Goal: Information Seeking & Learning: Learn about a topic

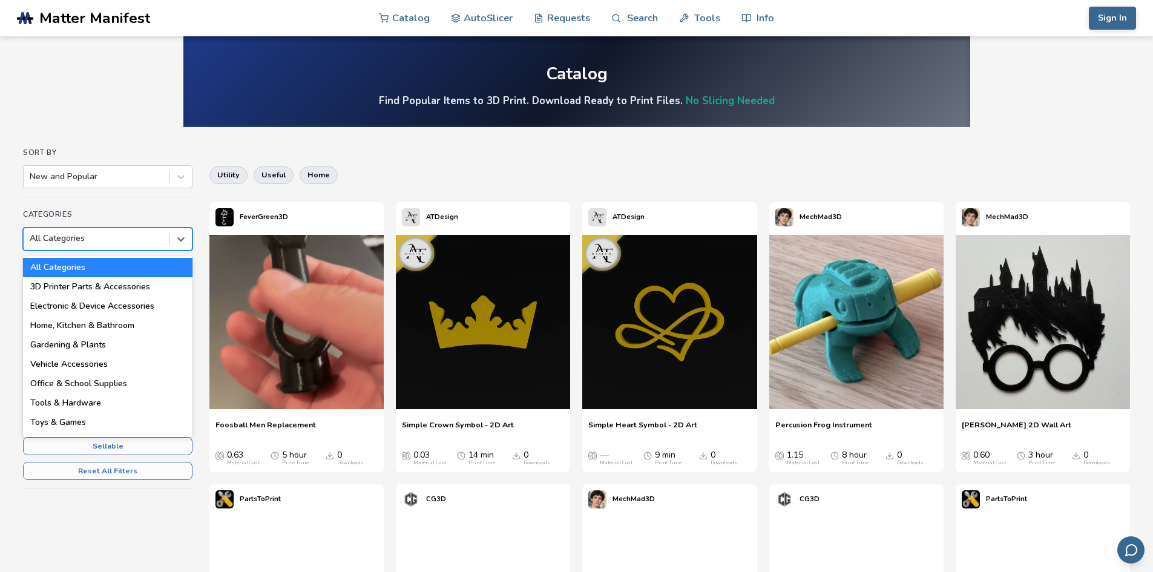
click at [74, 235] on div at bounding box center [97, 238] width 134 height 12
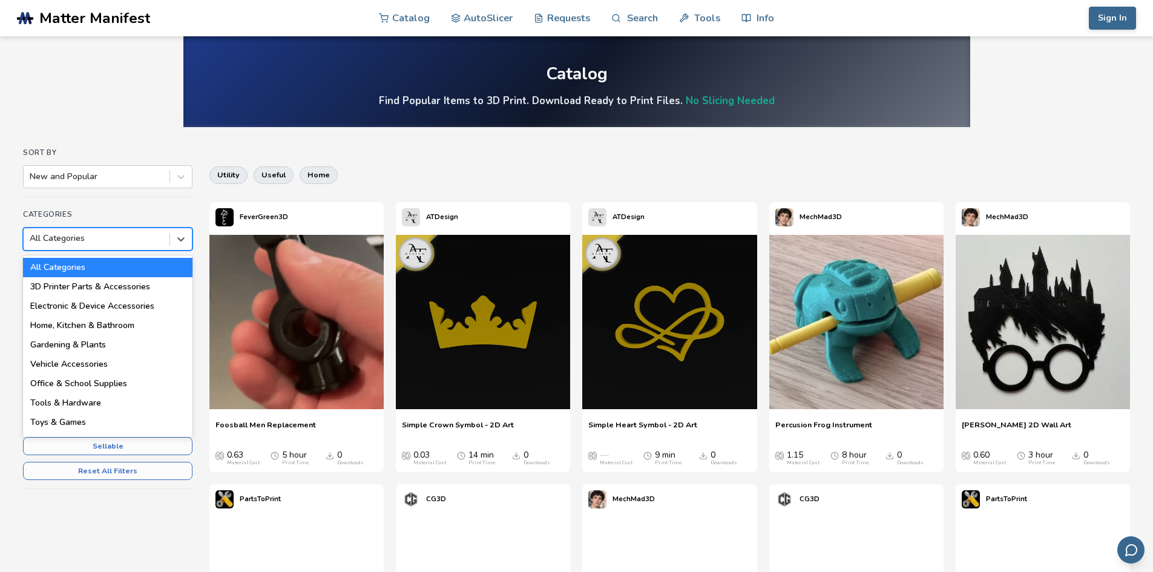
click at [74, 235] on div at bounding box center [97, 238] width 134 height 12
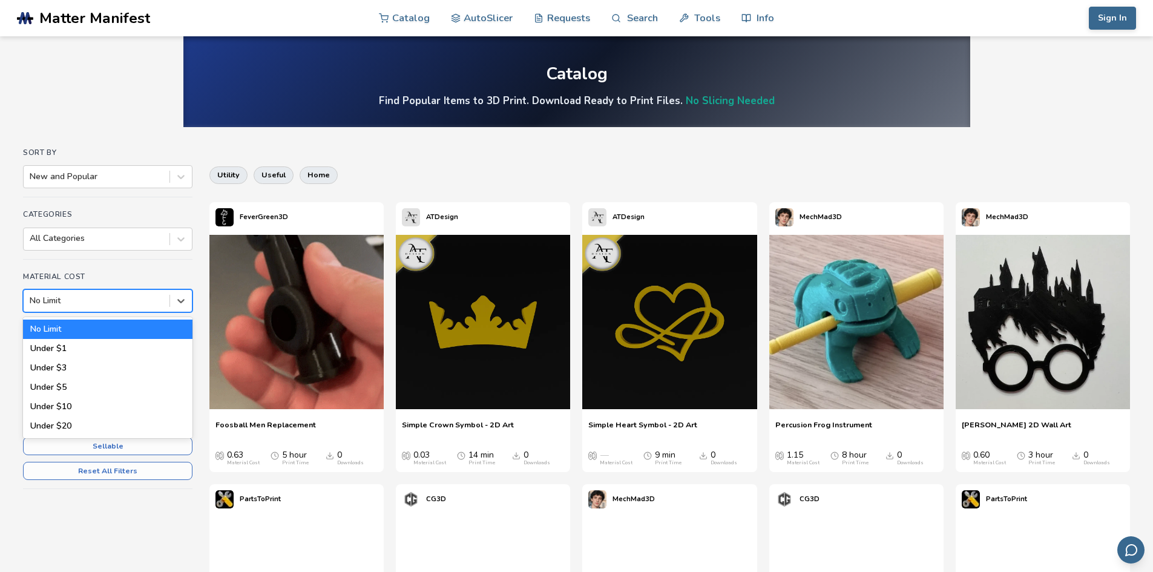
click at [80, 297] on div at bounding box center [97, 301] width 134 height 12
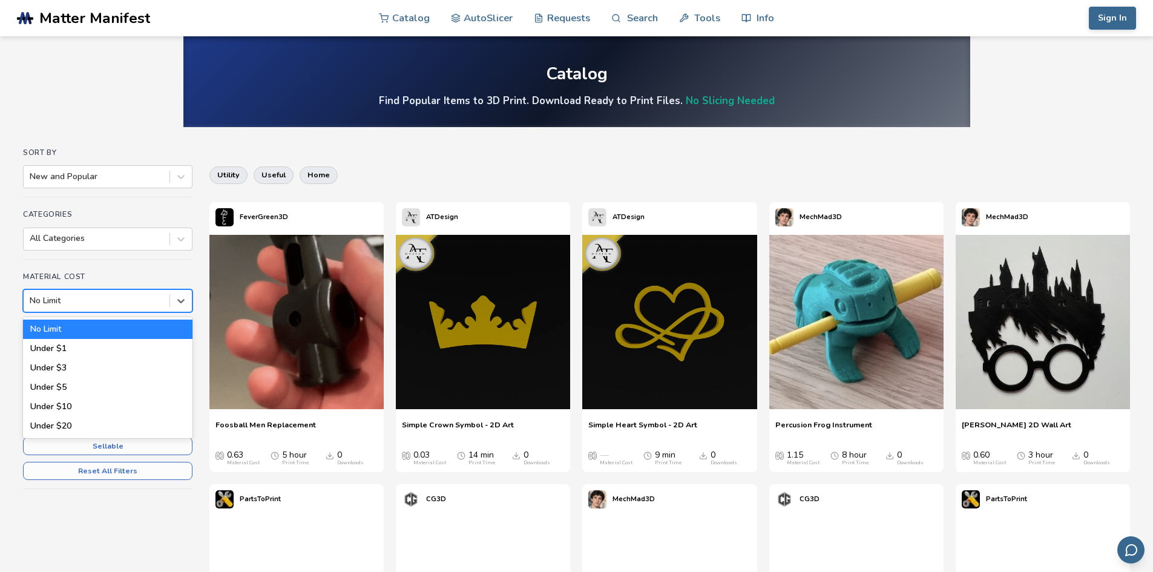
click at [80, 297] on div at bounding box center [97, 301] width 134 height 12
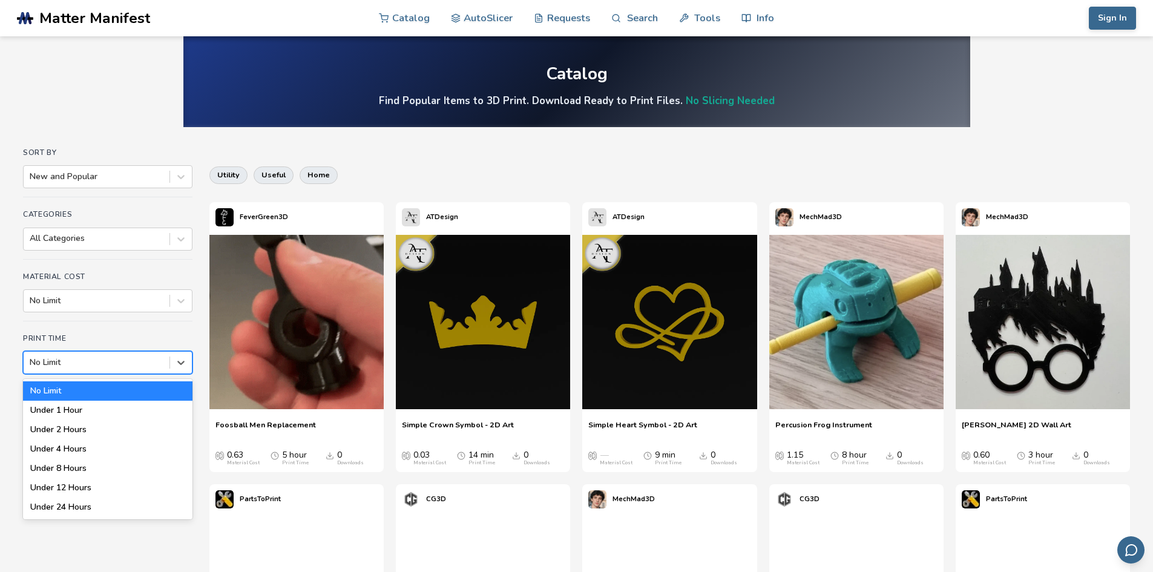
click at [94, 359] on div at bounding box center [97, 362] width 134 height 12
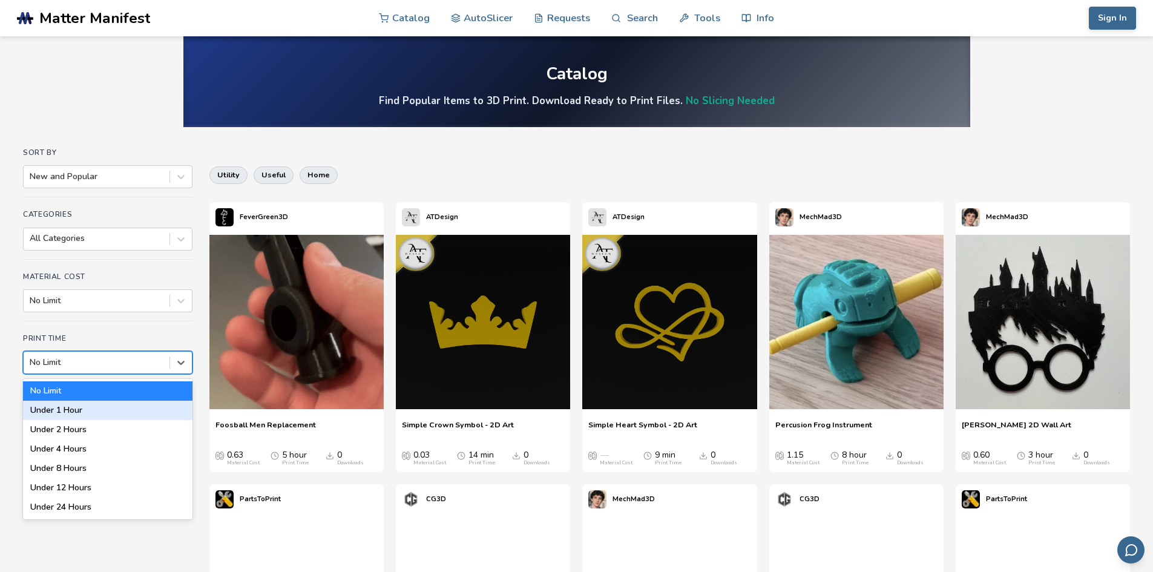
click at [97, 415] on div "Under 1 Hour" at bounding box center [107, 410] width 169 height 19
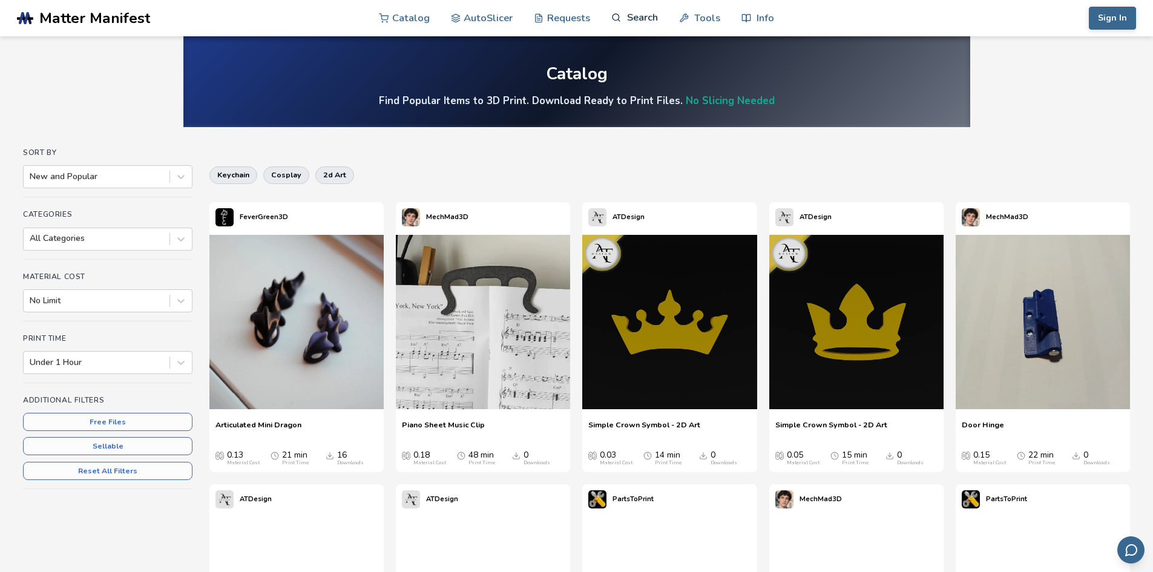
click at [648, 16] on link "Search" at bounding box center [634, 17] width 46 height 36
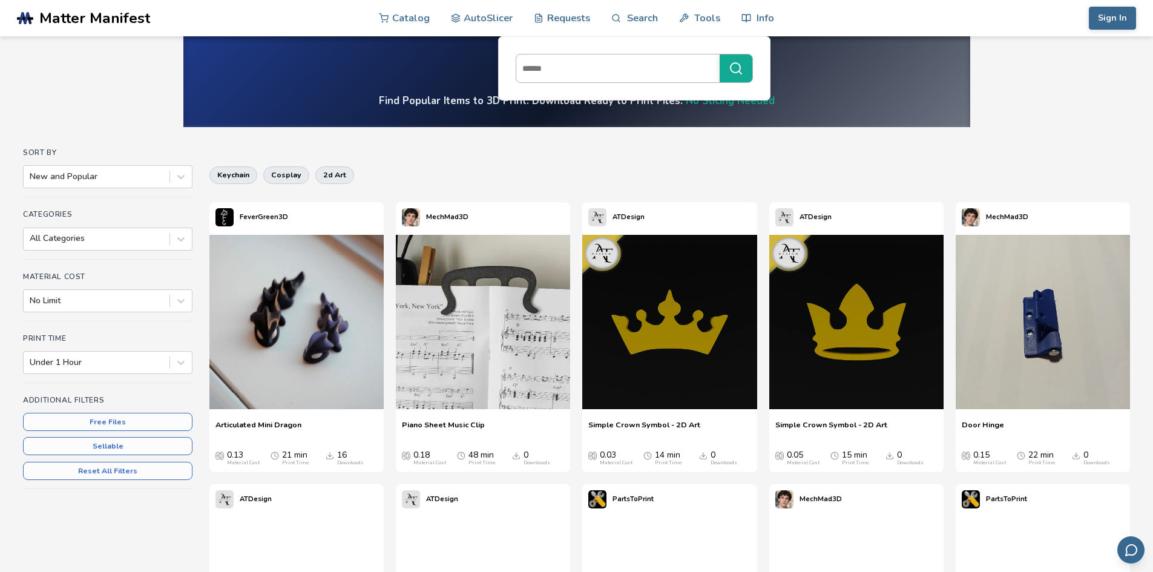
click at [578, 73] on input at bounding box center [614, 68] width 197 height 22
type input "*********"
click at [720, 54] on button "*********" at bounding box center [736, 68] width 33 height 28
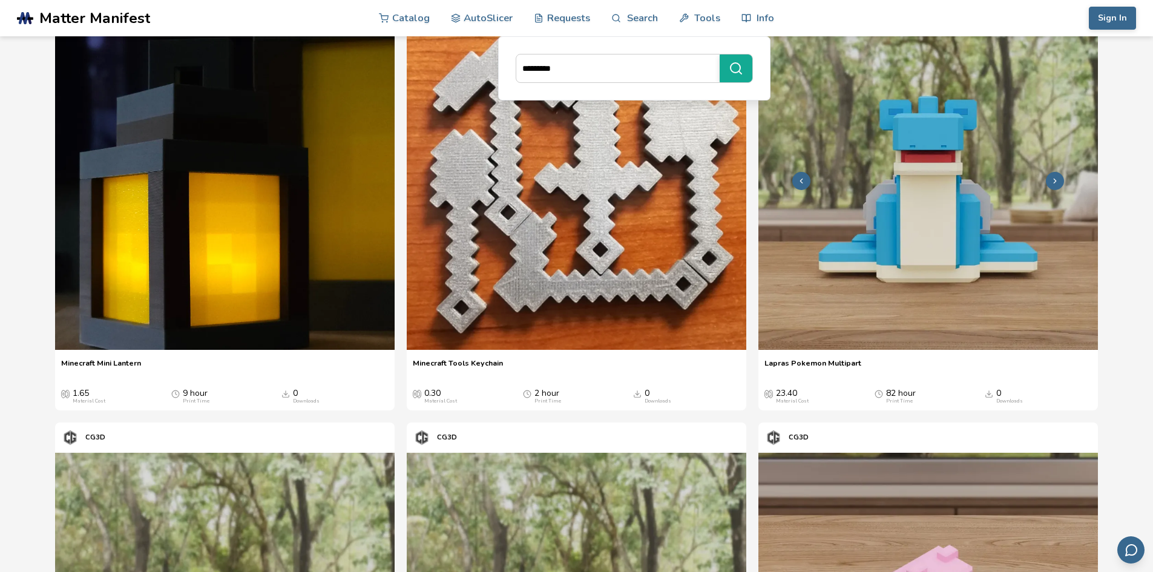
scroll to position [182, 0]
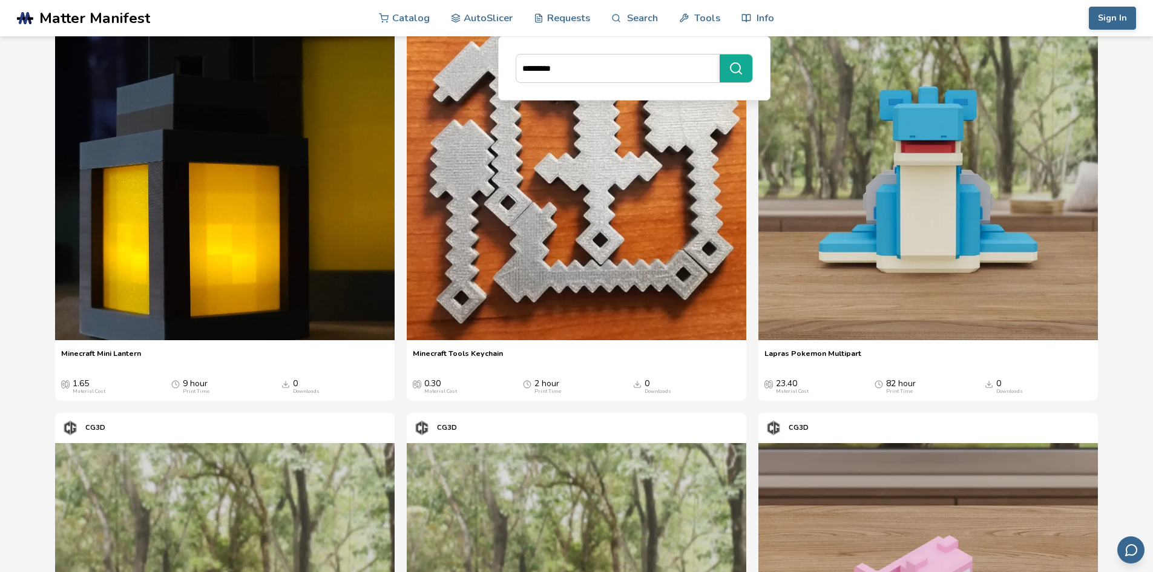
click at [853, 24] on header ".cls-1, .cls-2, .cls-3 { stroke-width: 0px; } .cls-2 { fill: #1d1e56; } .cls-3 …" at bounding box center [576, 18] width 1153 height 36
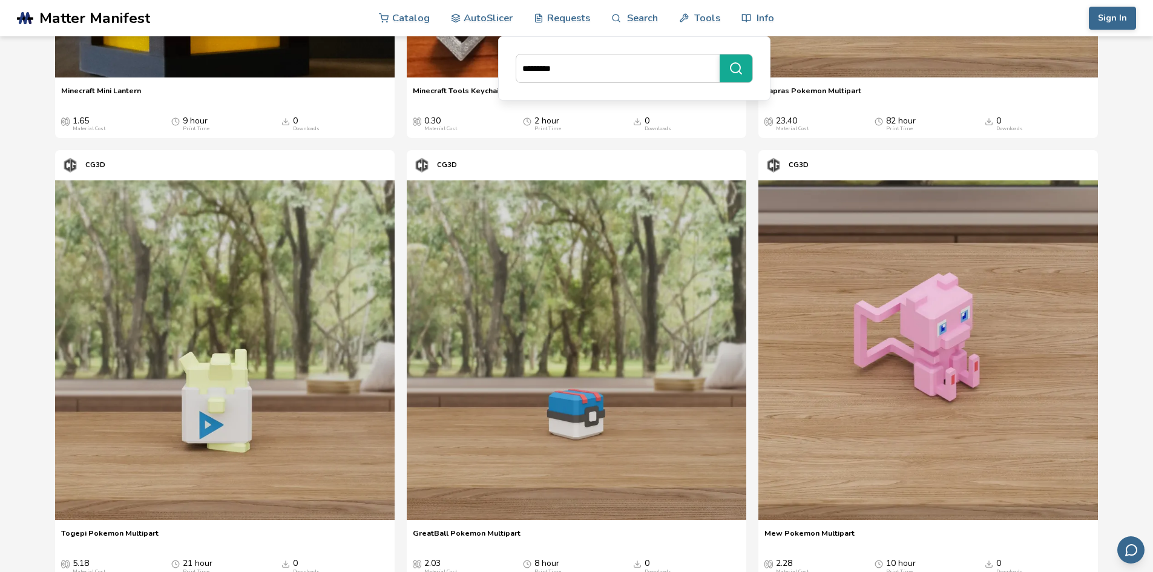
scroll to position [0, 0]
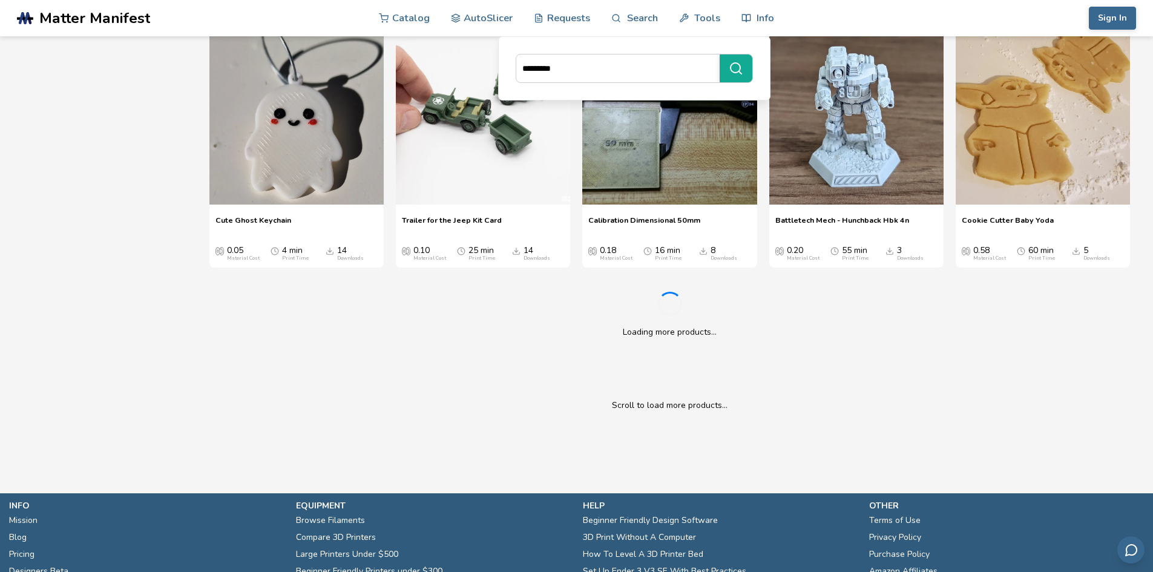
scroll to position [3026, 0]
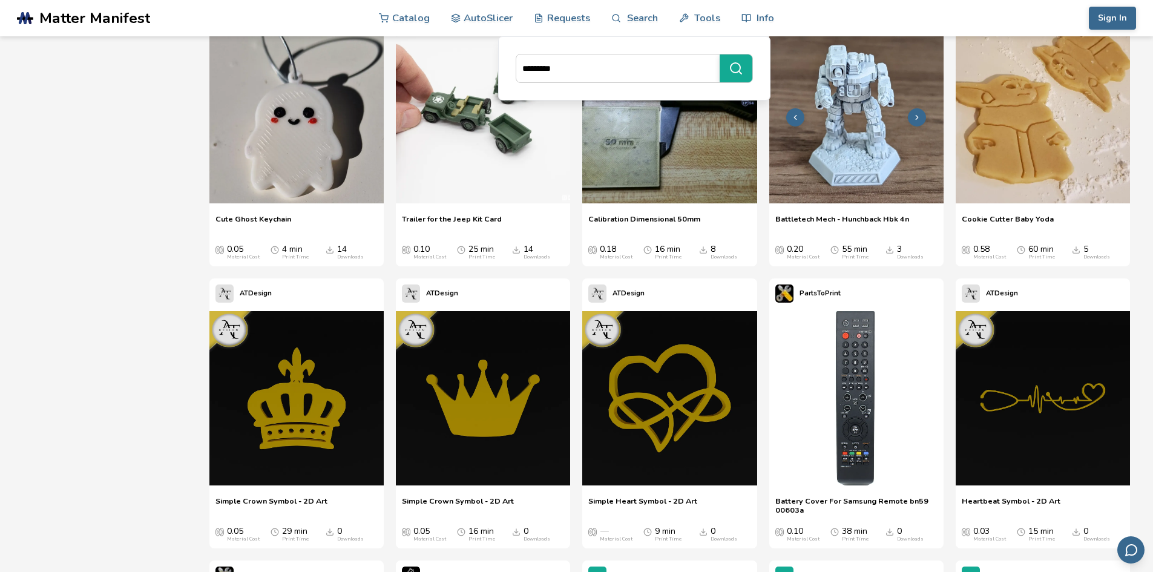
click at [850, 117] on img at bounding box center [856, 116] width 174 height 174
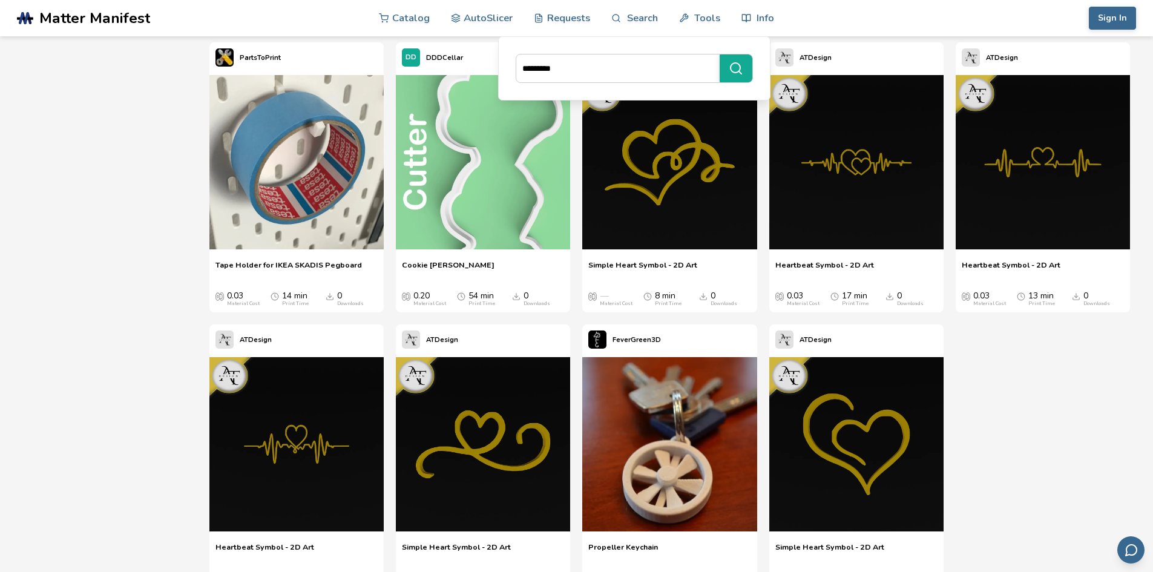
scroll to position [8605, 0]
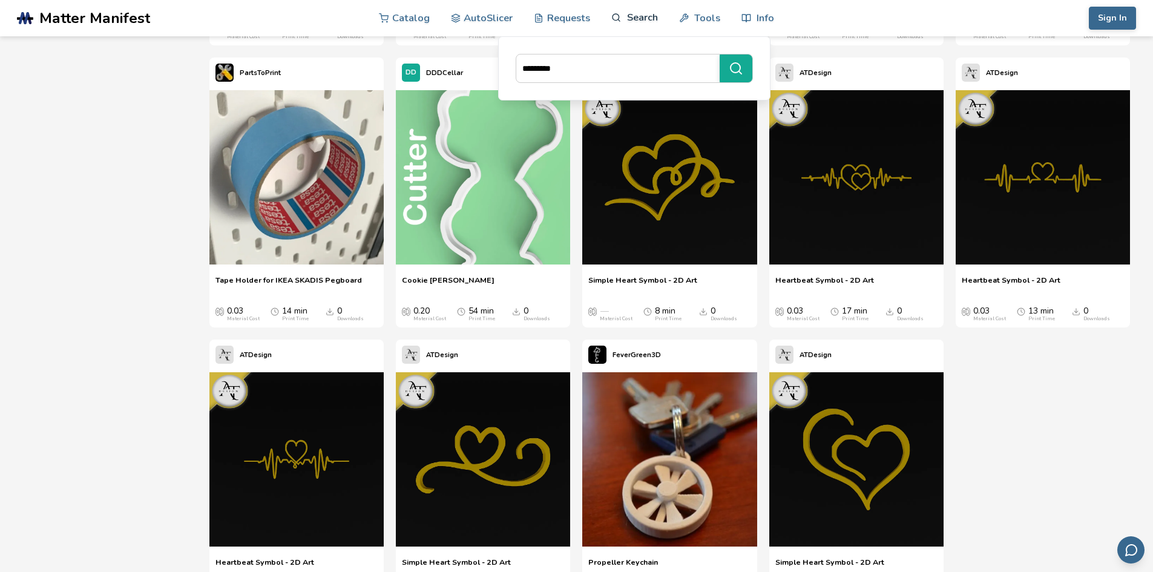
click at [638, 19] on link "Search" at bounding box center [634, 17] width 46 height 36
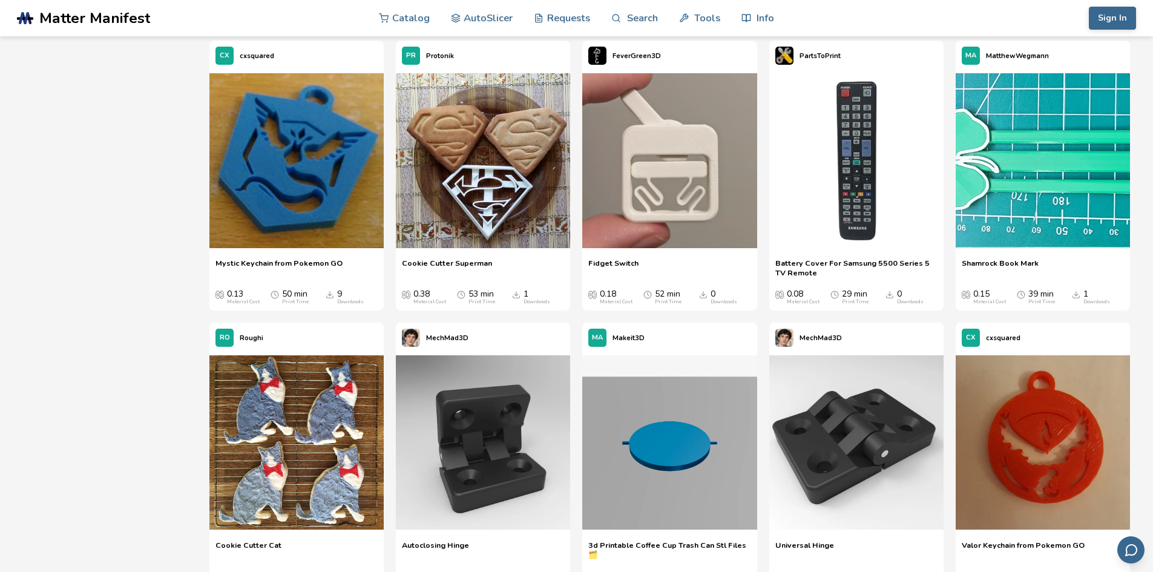
scroll to position [6487, 0]
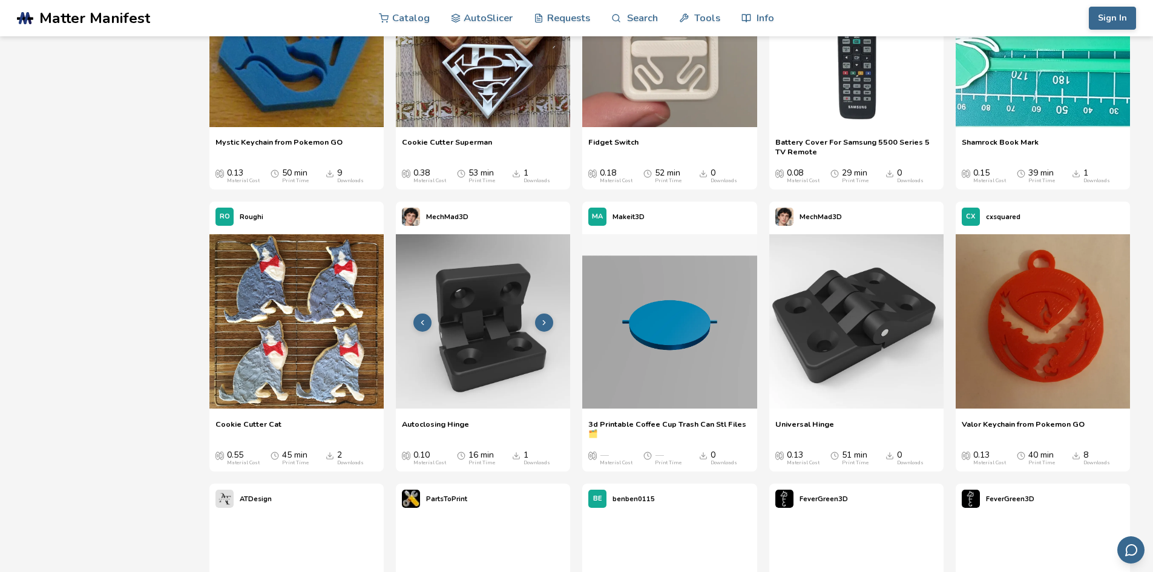
click at [547, 323] on icon at bounding box center [544, 322] width 8 height 8
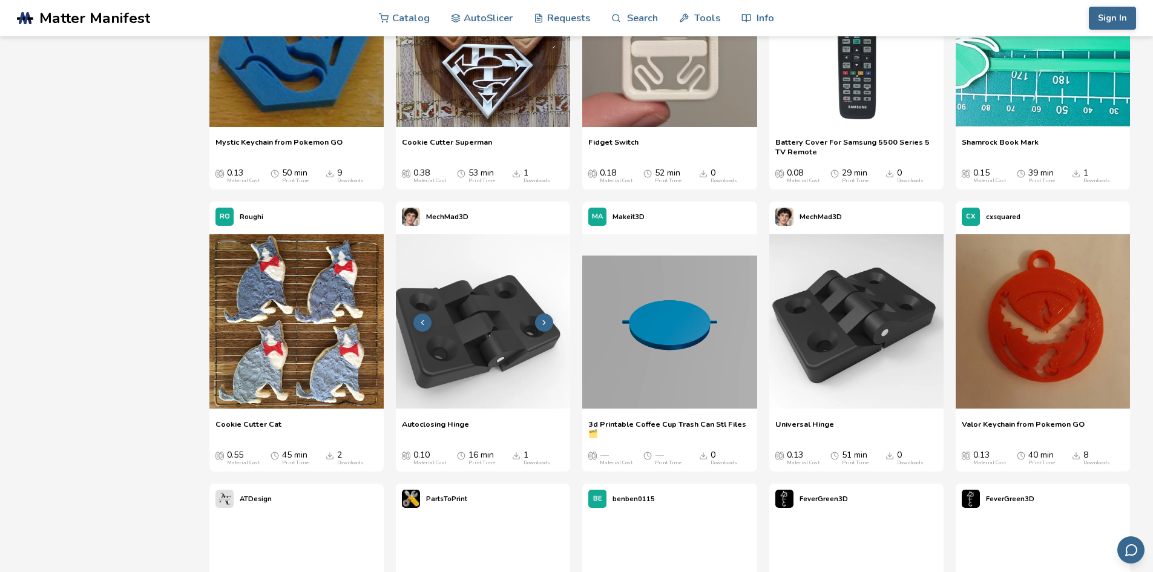
click at [547, 323] on icon at bounding box center [544, 322] width 8 height 8
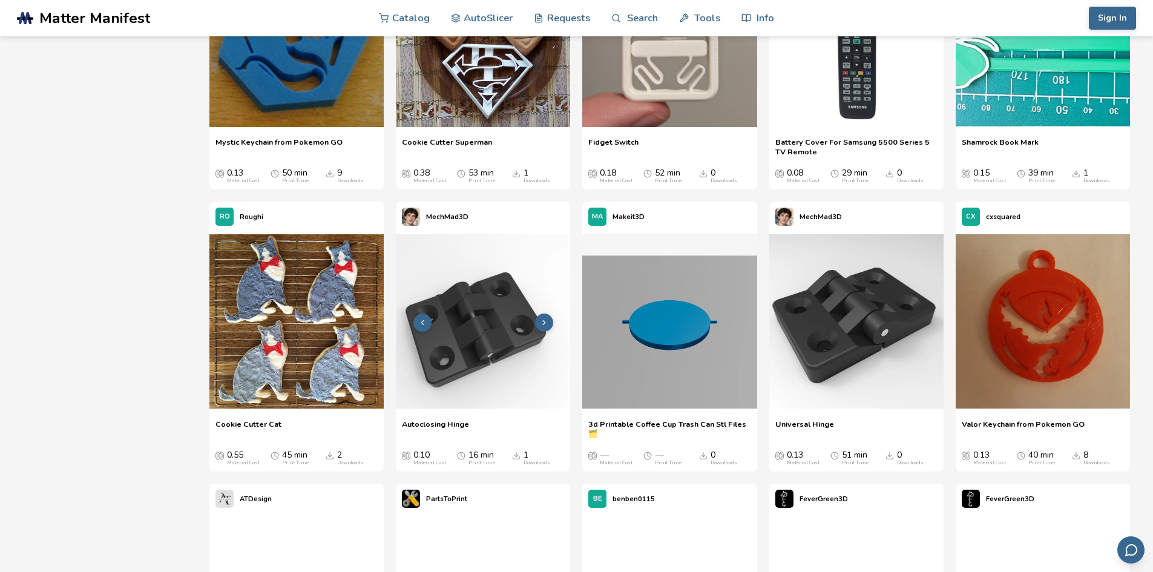
click at [547, 323] on icon at bounding box center [544, 322] width 8 height 8
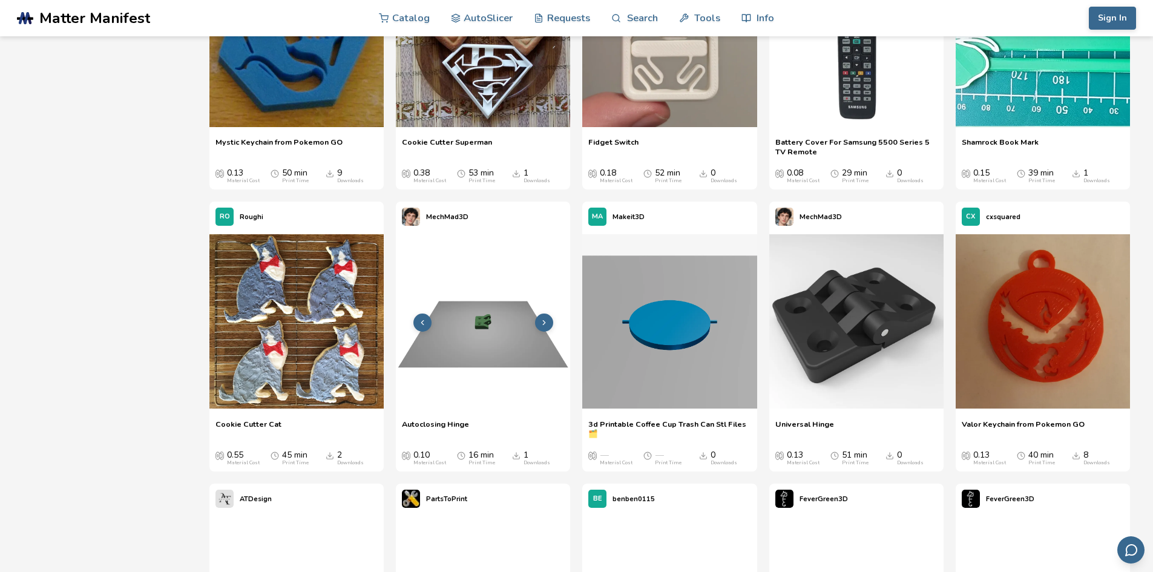
click at [547, 323] on icon at bounding box center [544, 322] width 8 height 8
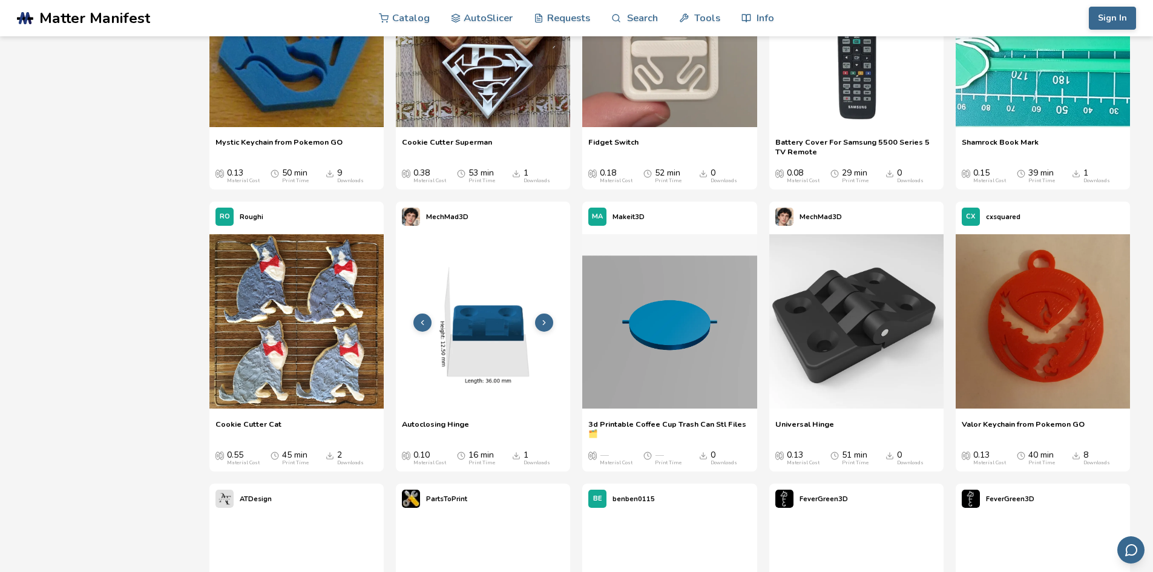
click at [547, 323] on icon at bounding box center [544, 322] width 8 height 8
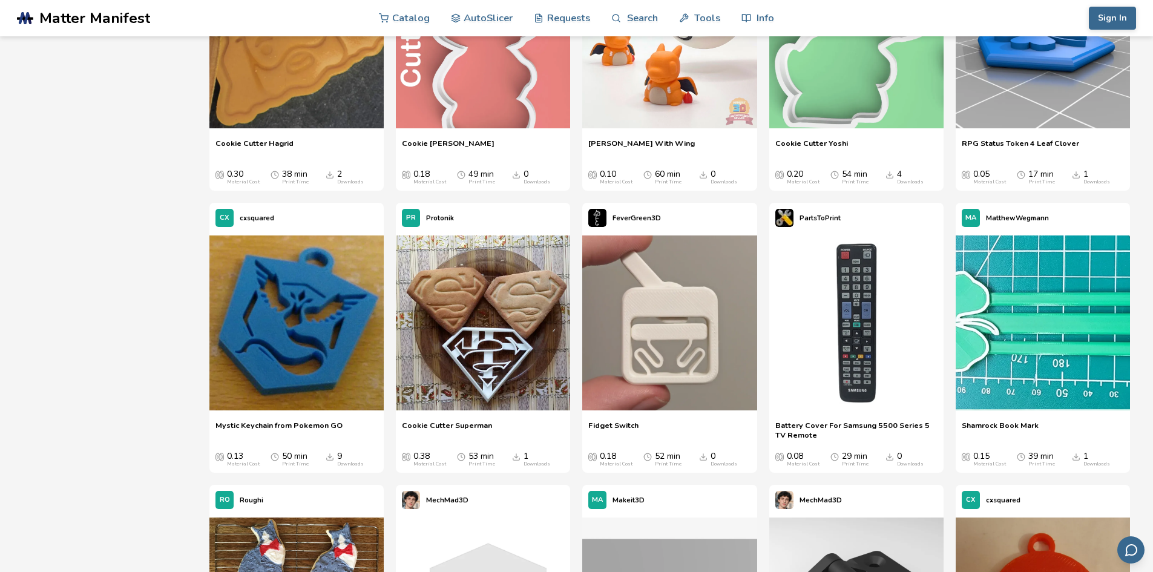
scroll to position [6184, 0]
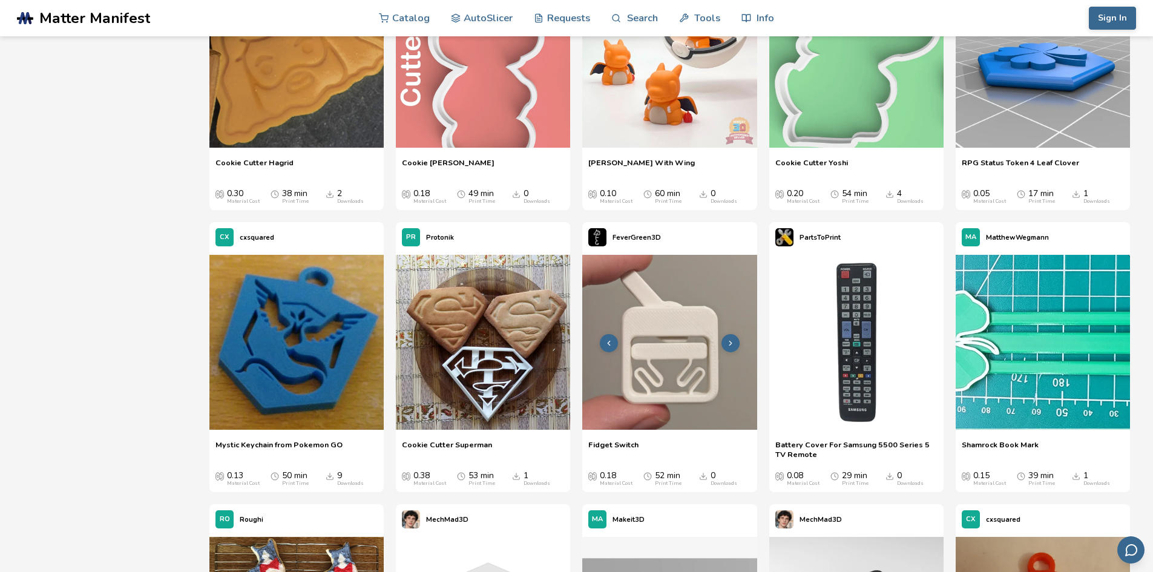
click at [732, 341] on icon at bounding box center [730, 343] width 8 height 8
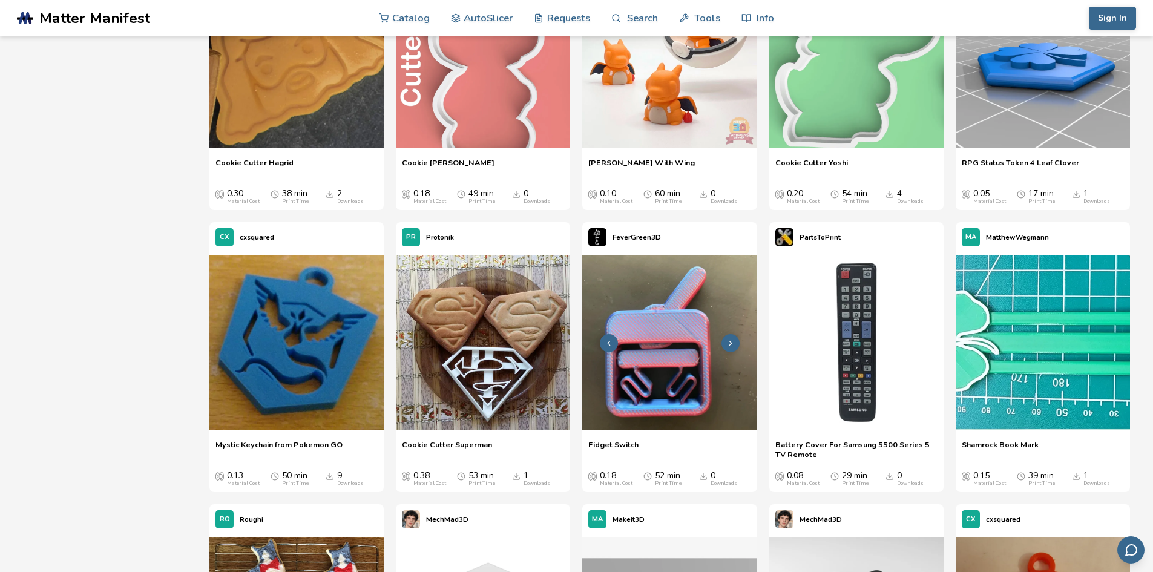
click at [732, 341] on icon at bounding box center [730, 343] width 8 height 8
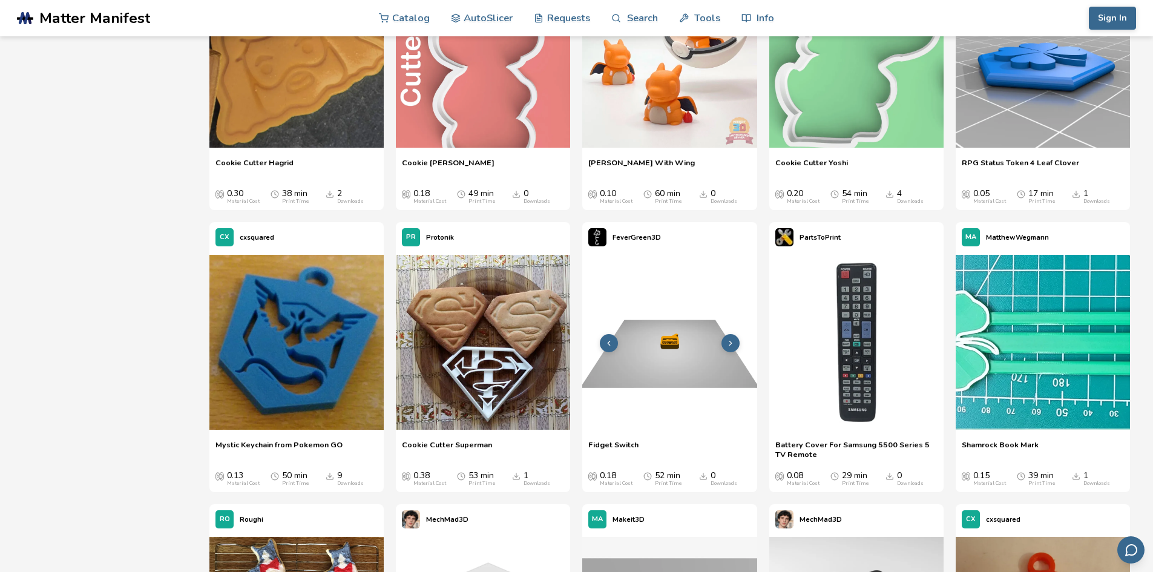
click at [732, 341] on icon at bounding box center [730, 343] width 8 height 8
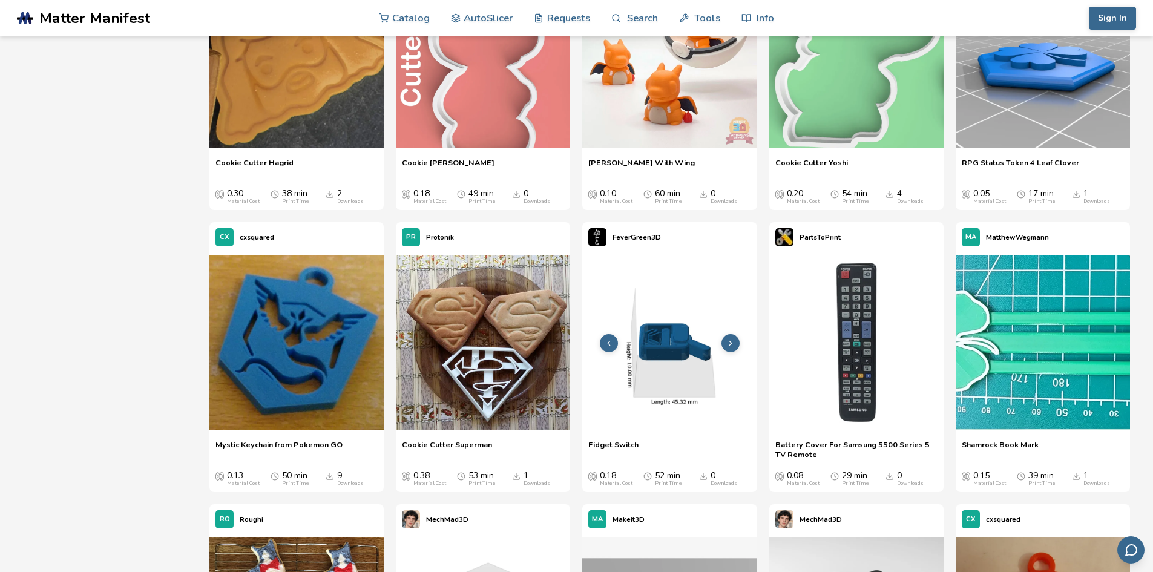
click at [732, 341] on icon at bounding box center [730, 343] width 8 height 8
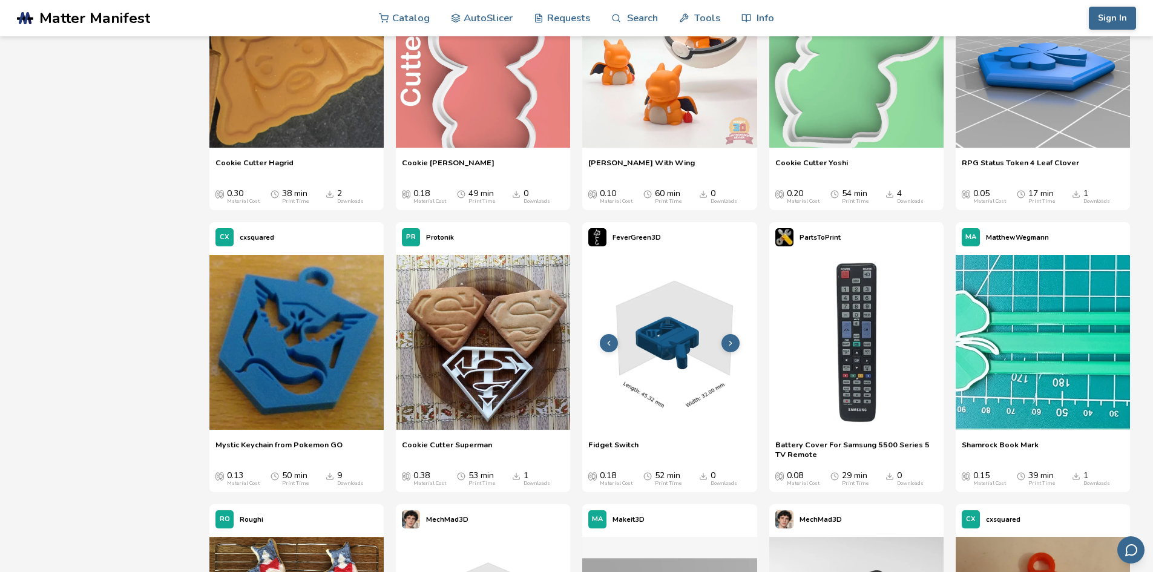
click at [732, 341] on icon at bounding box center [730, 343] width 8 height 8
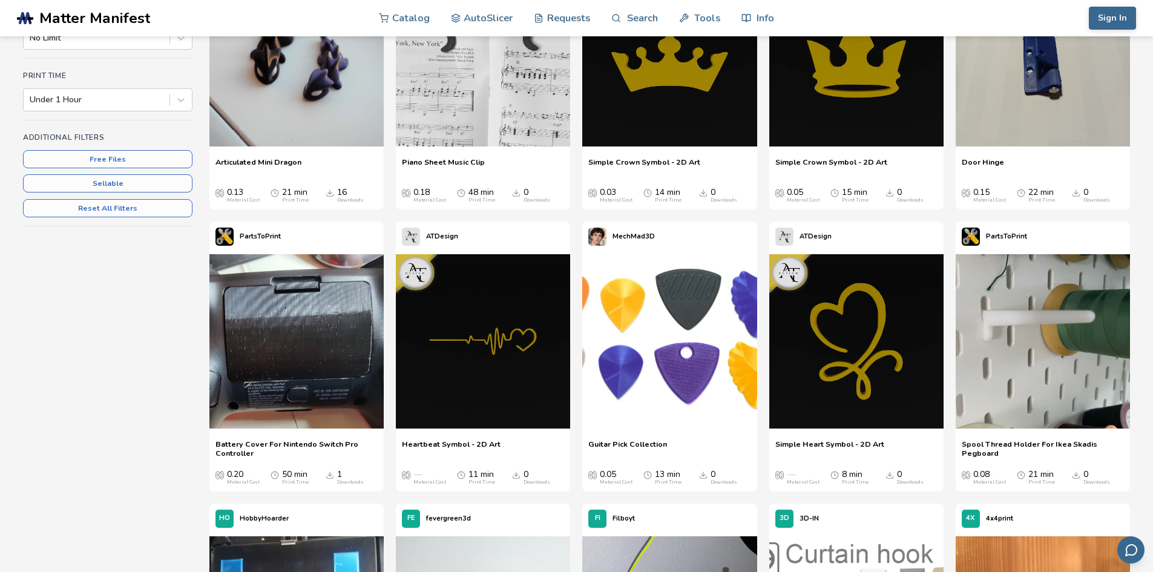
scroll to position [0, 0]
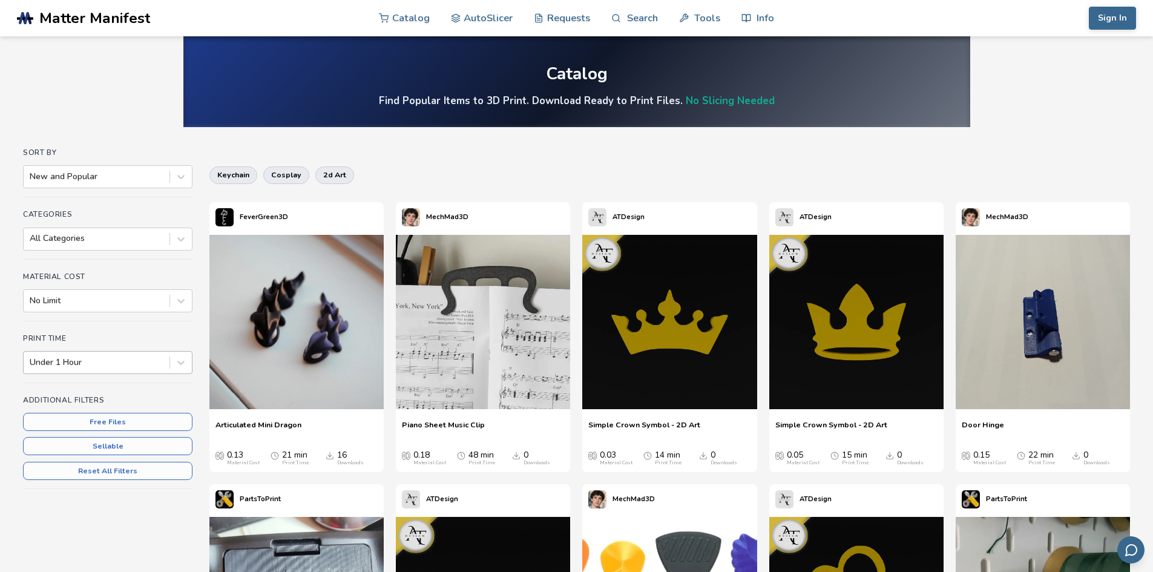
click at [54, 354] on div "Under 1 Hour" at bounding box center [97, 362] width 146 height 17
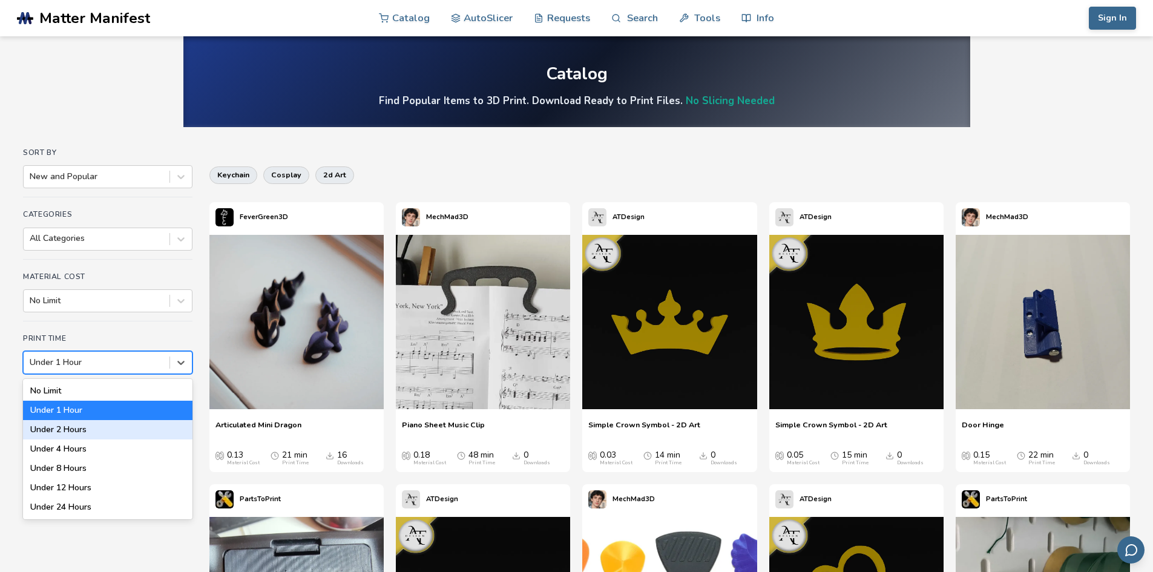
click at [67, 432] on div "Under 2 Hours" at bounding box center [107, 429] width 169 height 19
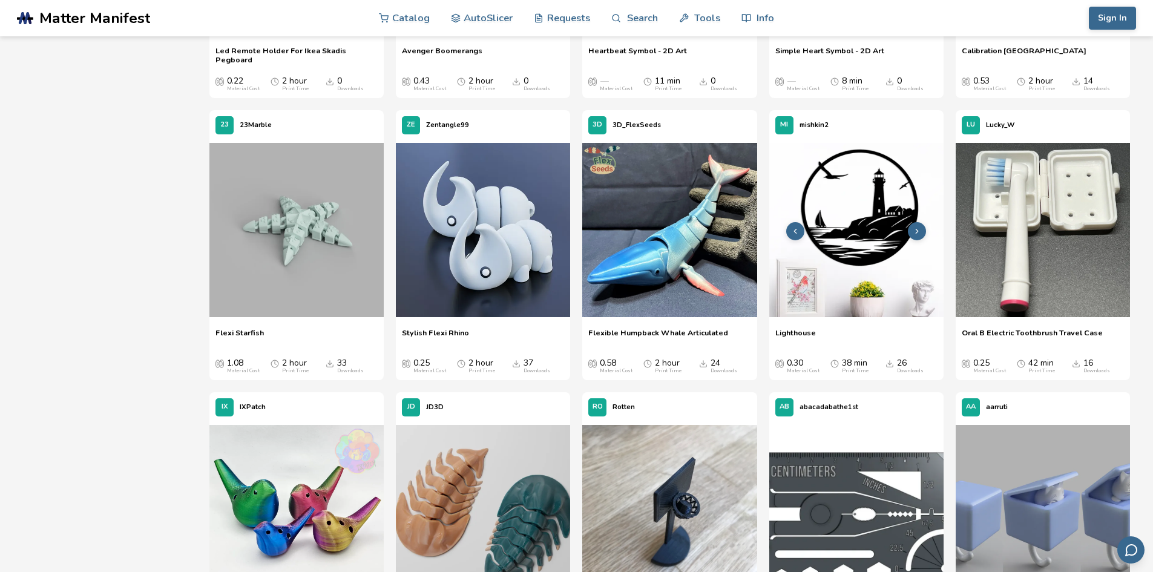
scroll to position [726, 0]
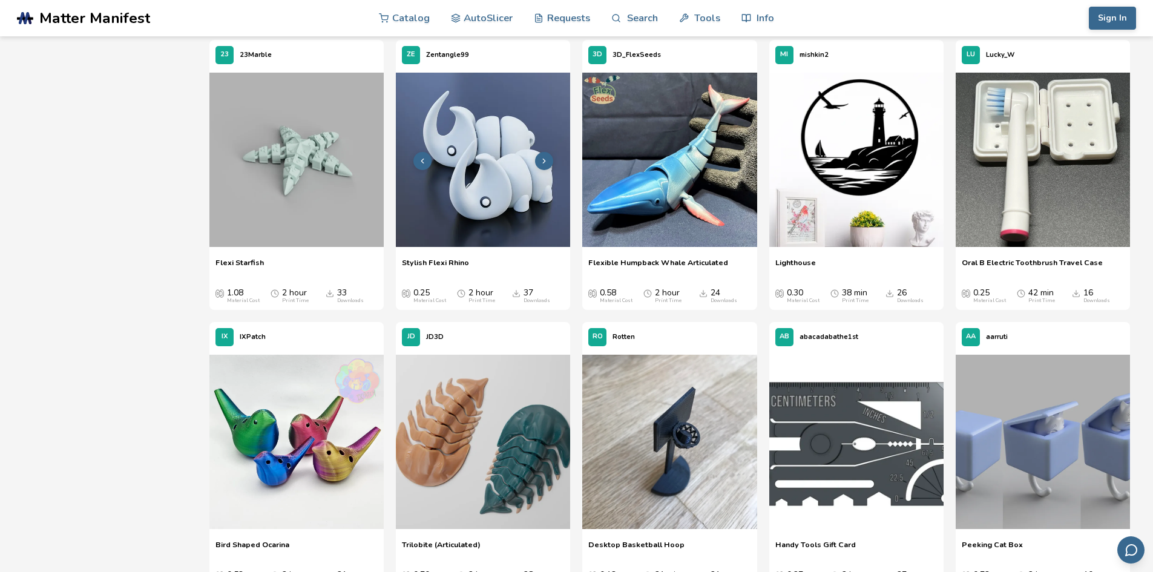
click at [542, 161] on icon at bounding box center [544, 161] width 8 height 8
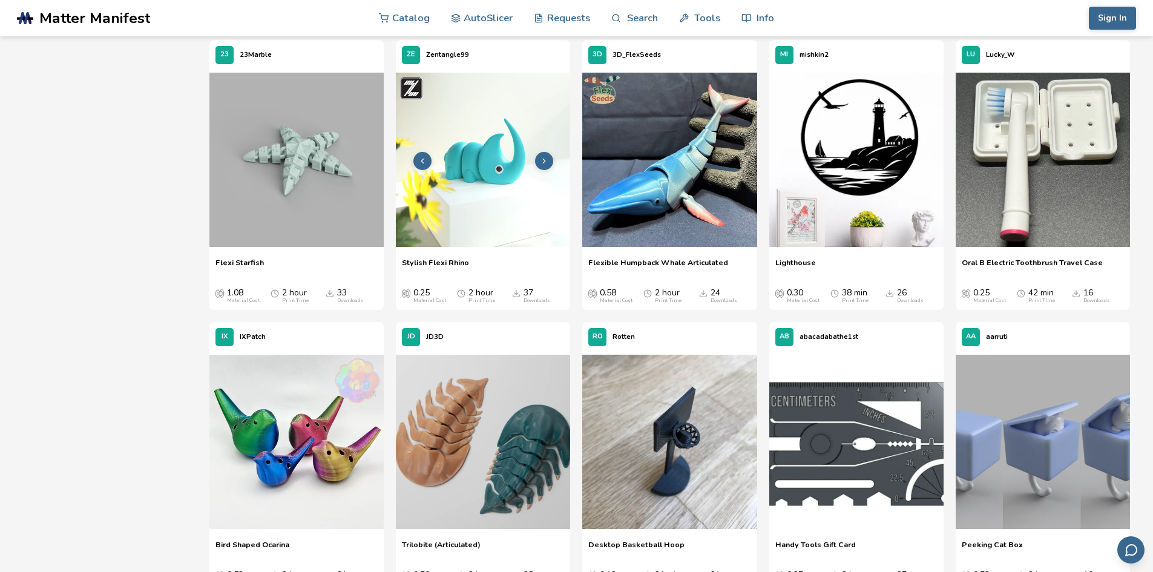
click at [542, 160] on icon at bounding box center [544, 161] width 8 height 8
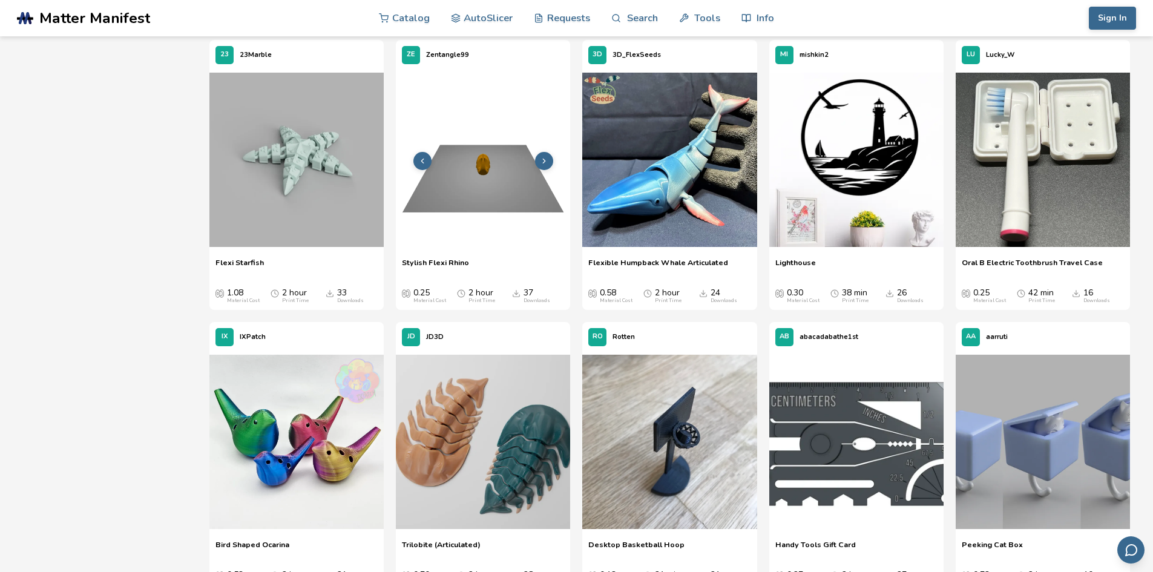
click at [542, 160] on icon at bounding box center [544, 161] width 8 height 8
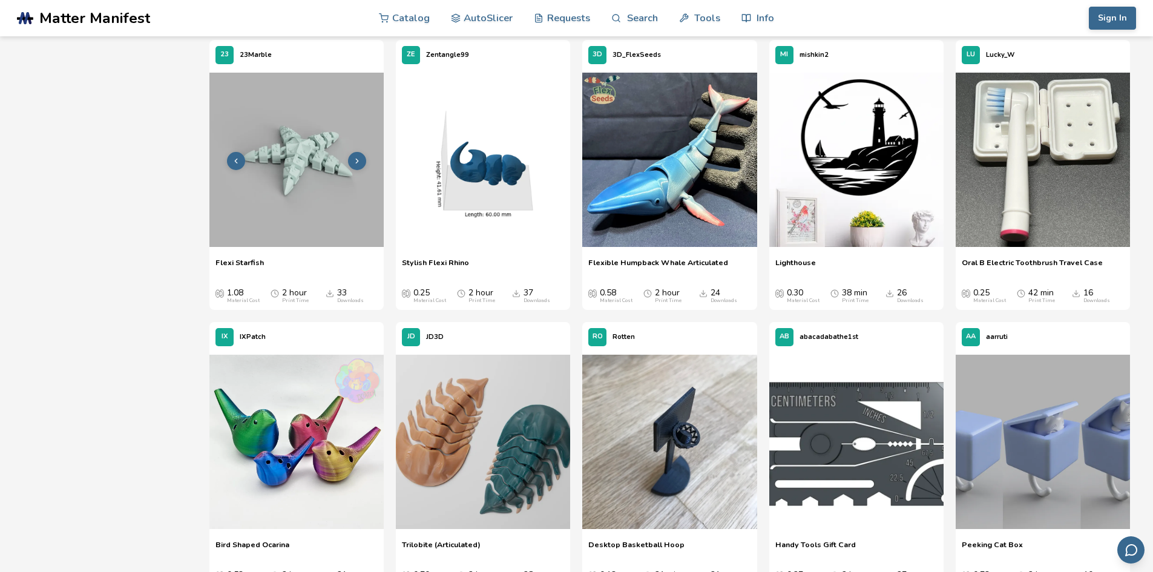
click at [359, 160] on icon at bounding box center [357, 161] width 8 height 8
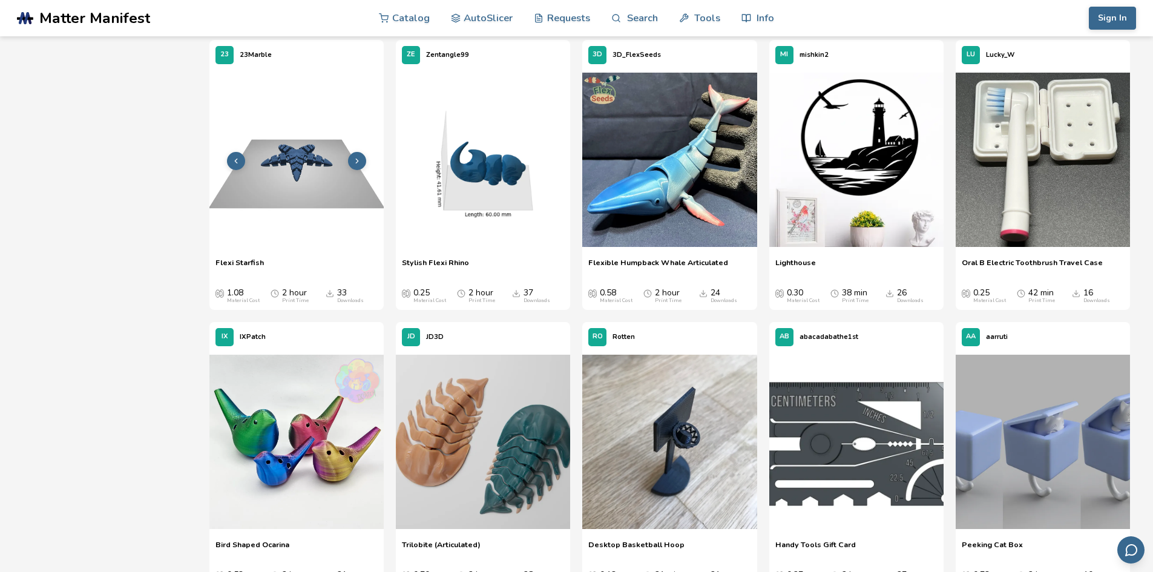
click at [359, 160] on icon at bounding box center [357, 161] width 8 height 8
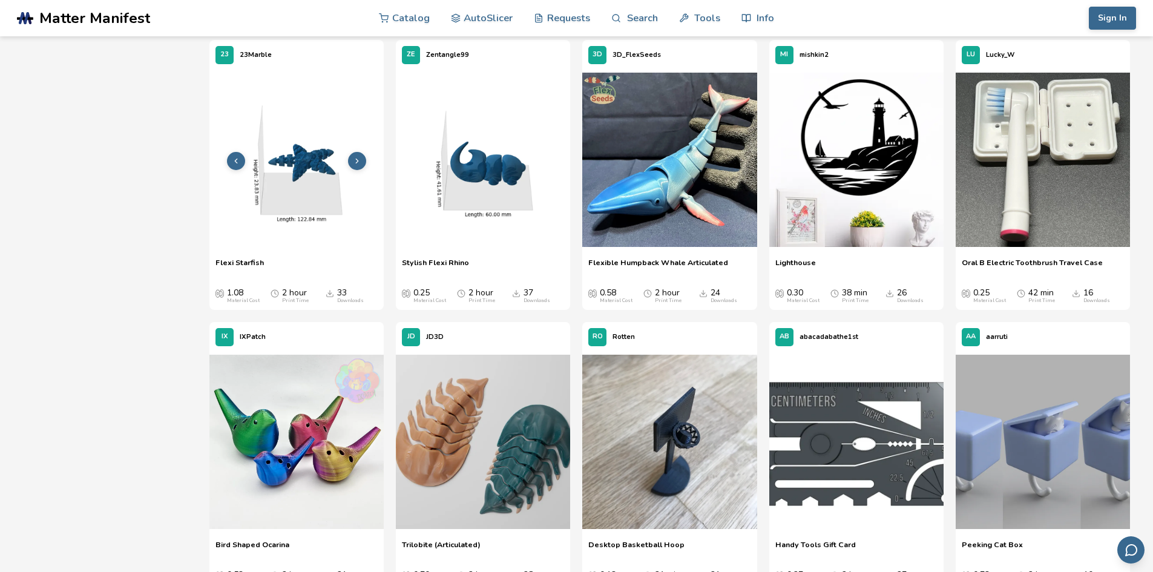
click at [359, 160] on icon at bounding box center [357, 161] width 8 height 8
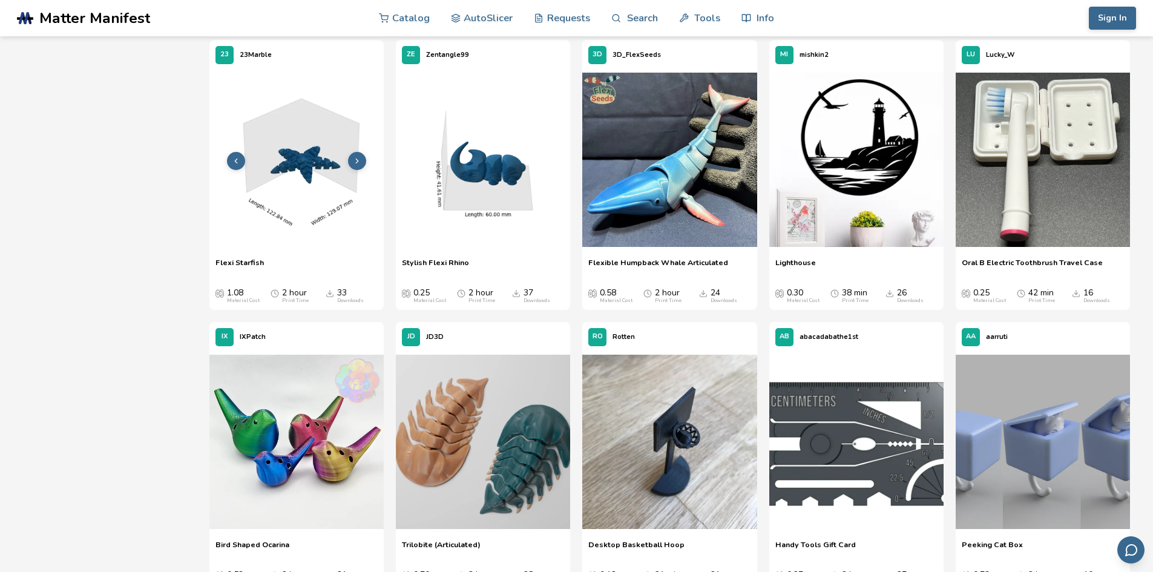
click at [359, 160] on icon at bounding box center [357, 161] width 8 height 8
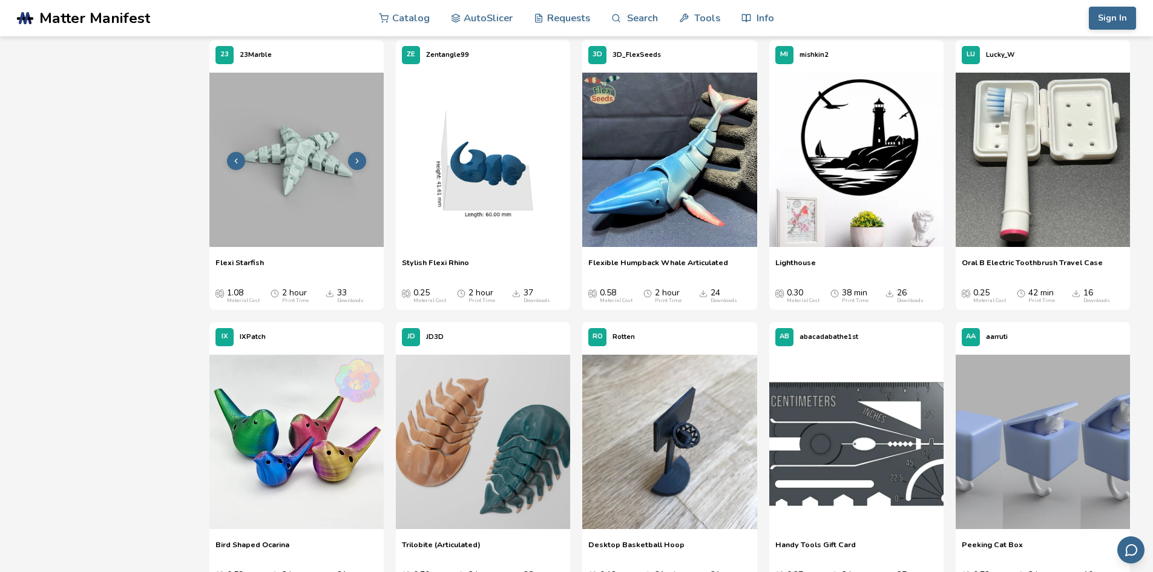
click at [359, 160] on icon at bounding box center [357, 161] width 8 height 8
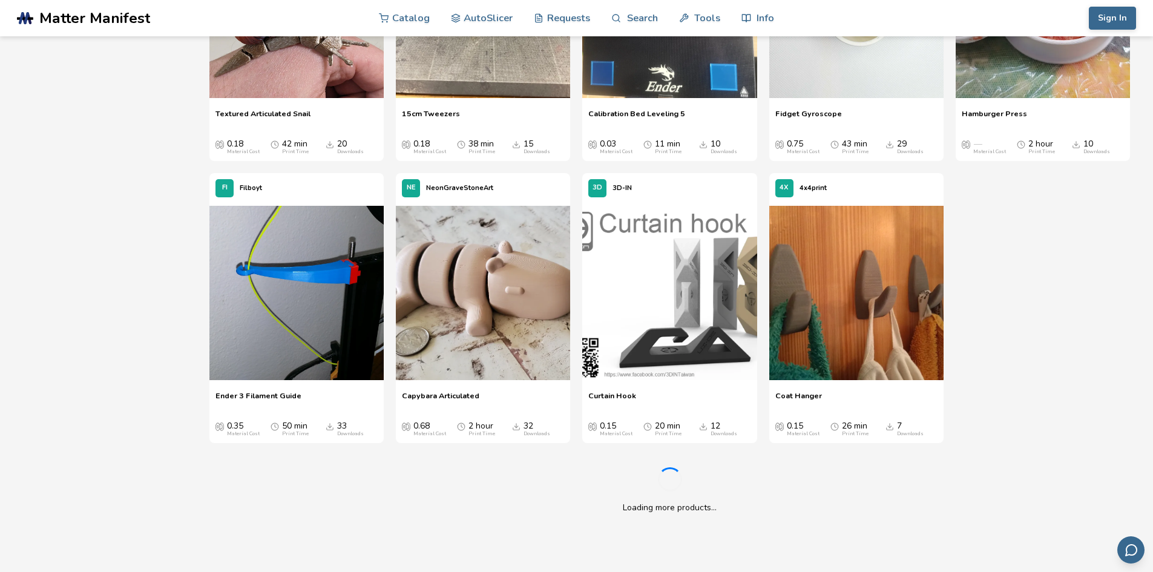
scroll to position [2905, 0]
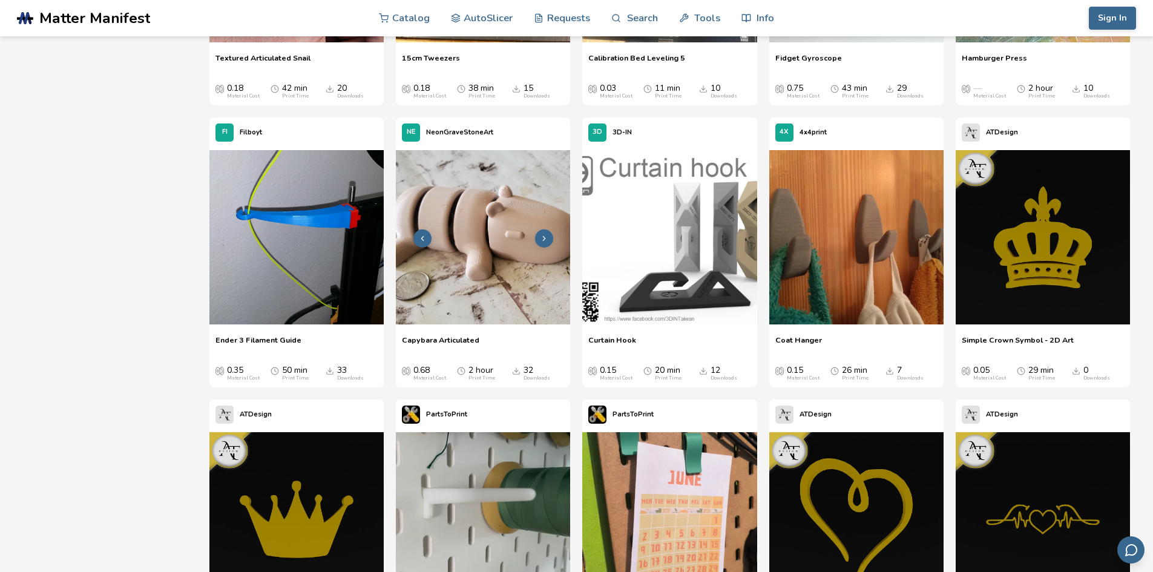
click at [551, 235] on button at bounding box center [544, 238] width 18 height 18
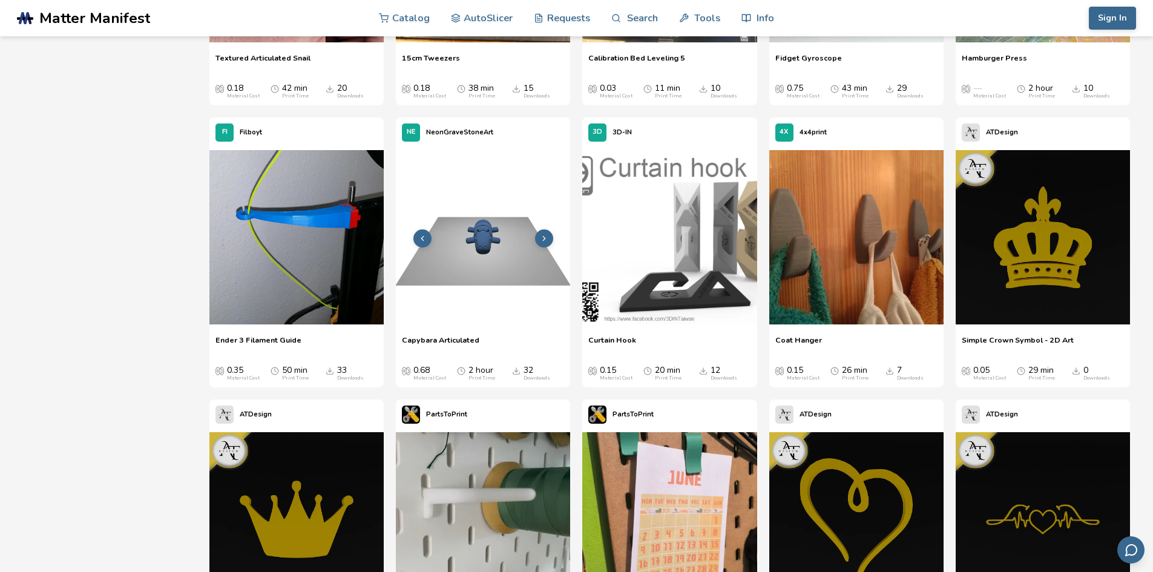
click at [549, 235] on button at bounding box center [544, 238] width 18 height 18
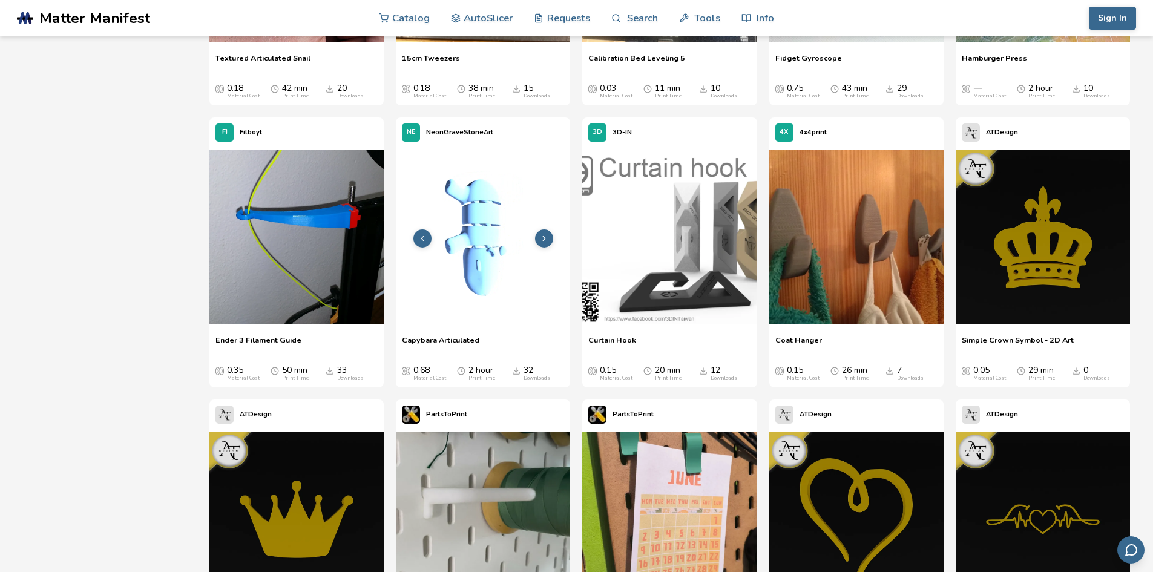
click at [549, 235] on button at bounding box center [544, 238] width 18 height 18
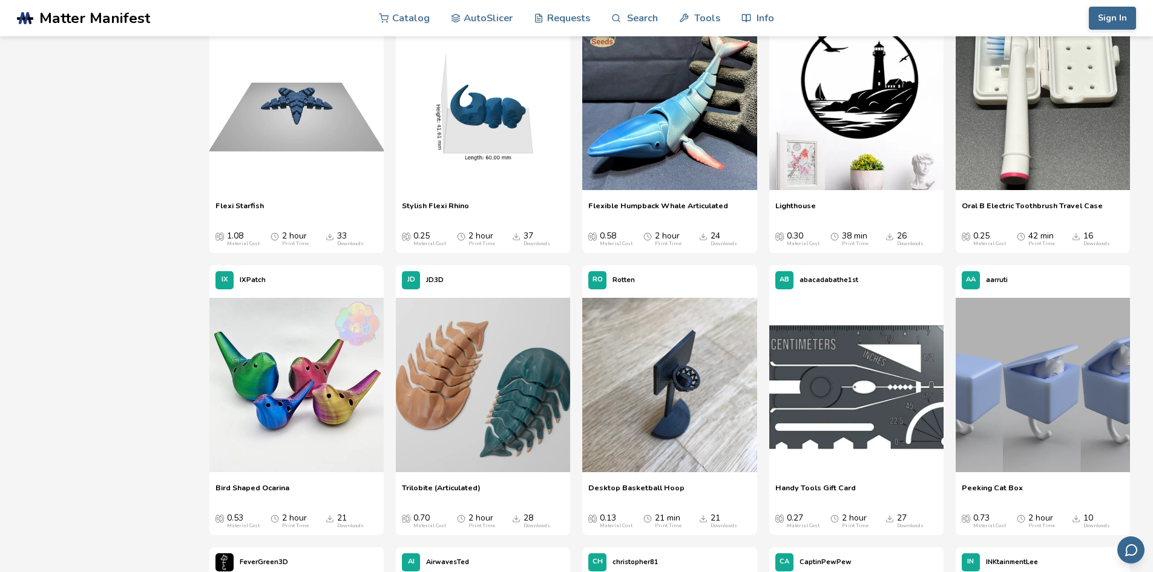
scroll to position [787, 0]
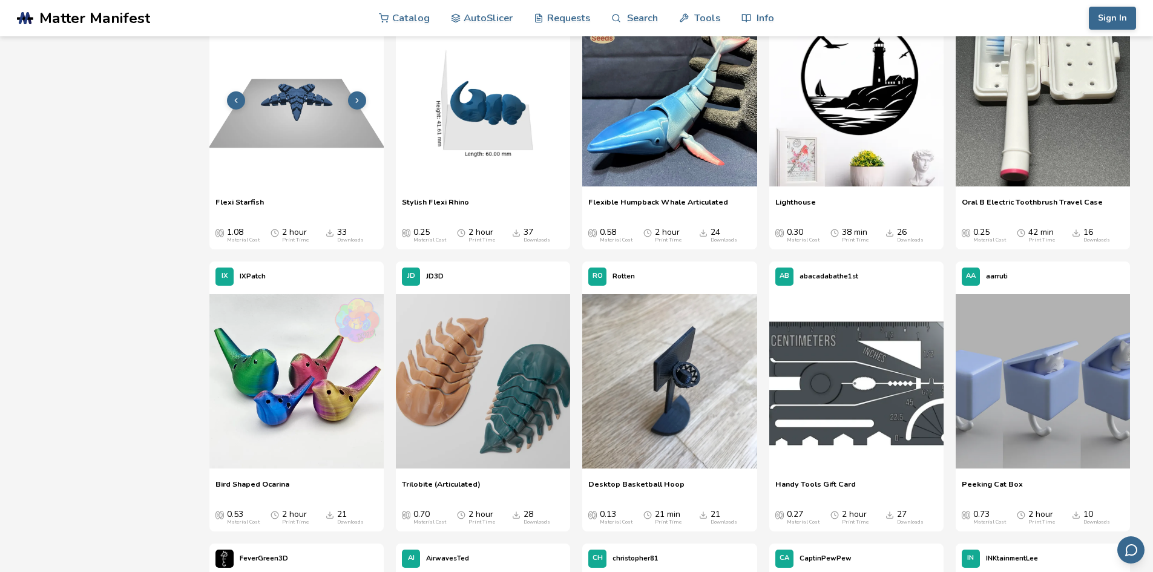
click at [303, 107] on img at bounding box center [296, 99] width 174 height 174
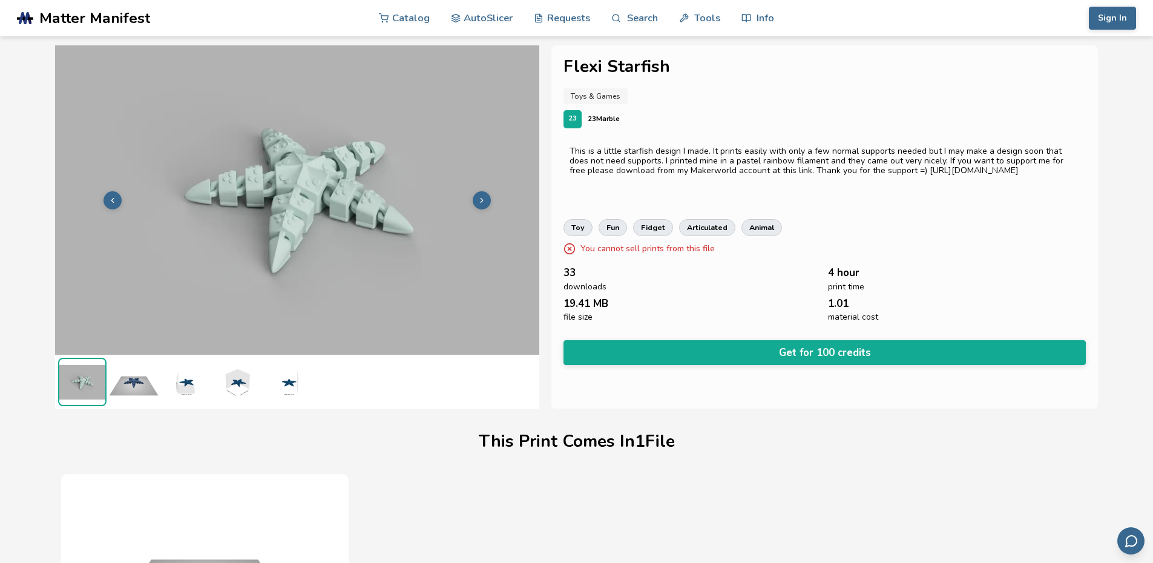
click at [481, 196] on icon at bounding box center [482, 200] width 8 height 8
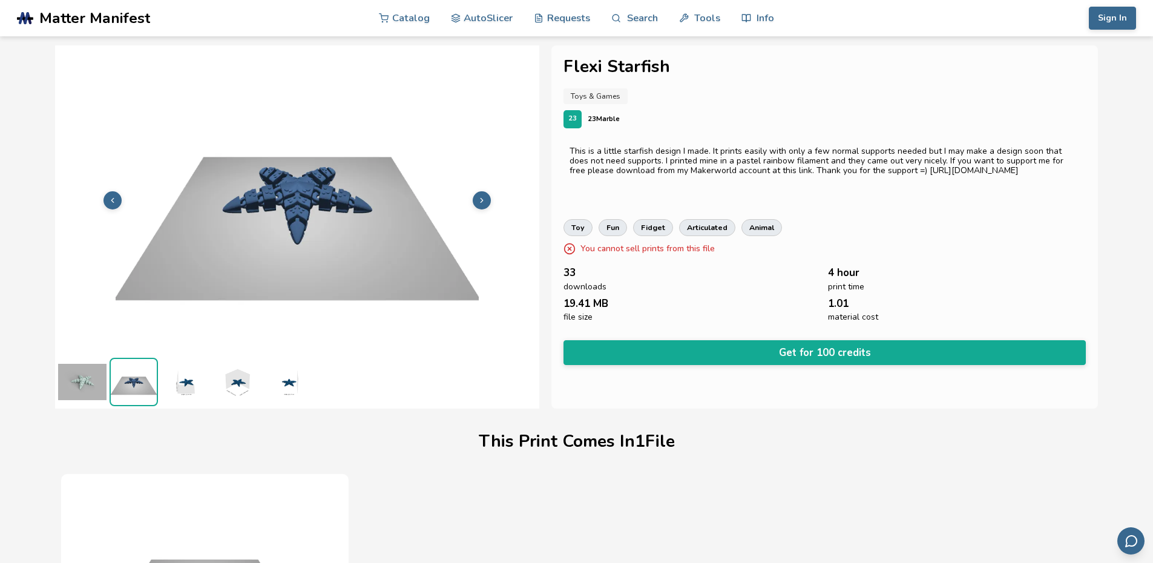
click at [481, 196] on icon at bounding box center [482, 200] width 8 height 8
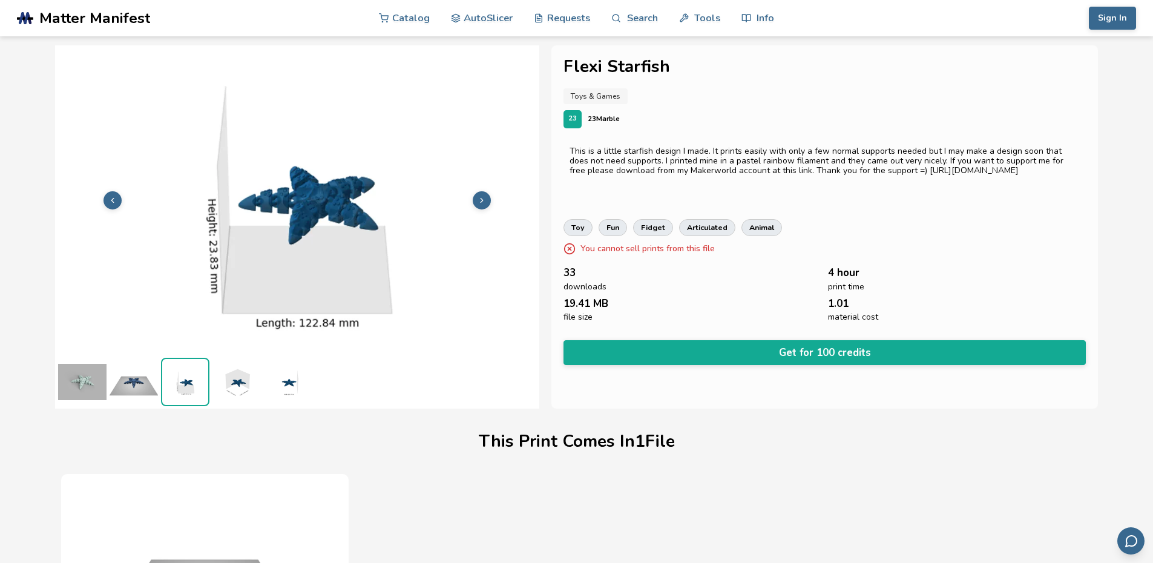
click at [481, 196] on icon at bounding box center [482, 200] width 8 height 8
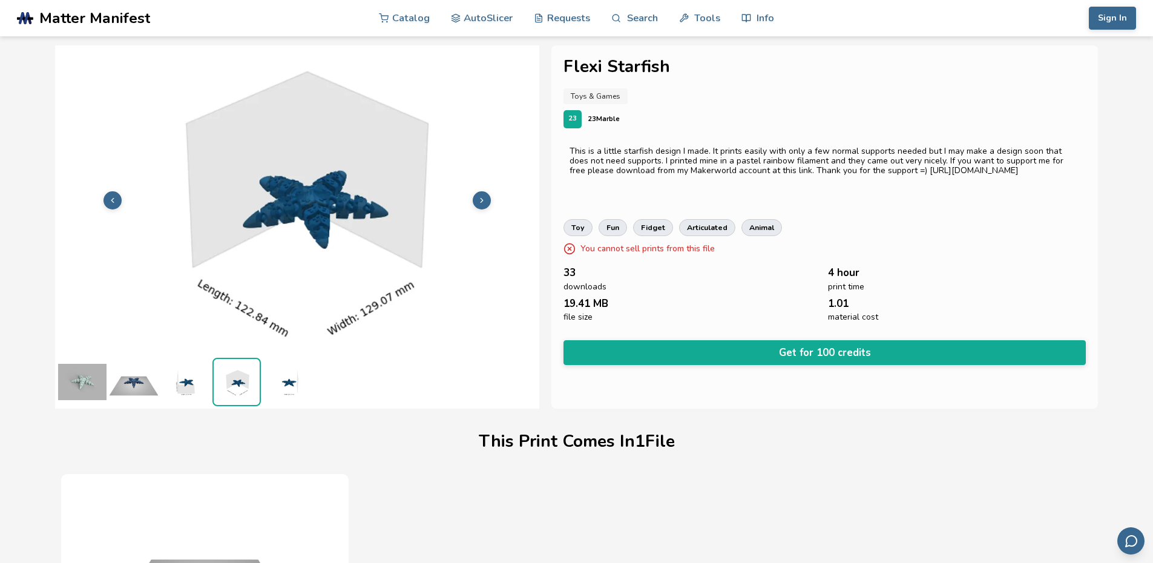
click at [481, 196] on icon at bounding box center [482, 200] width 8 height 8
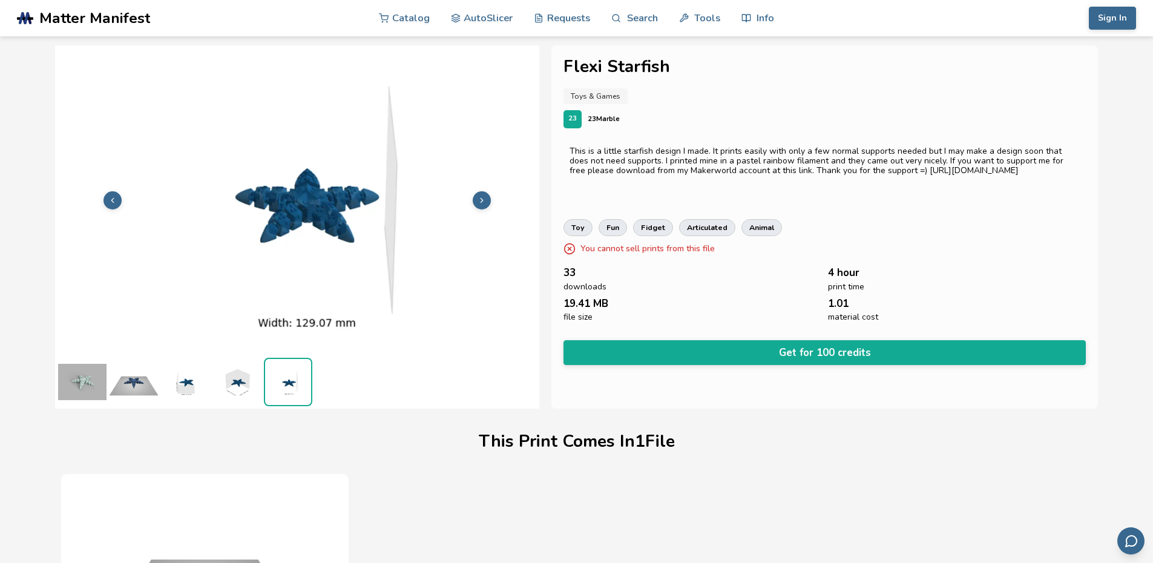
click at [481, 196] on icon at bounding box center [482, 200] width 8 height 8
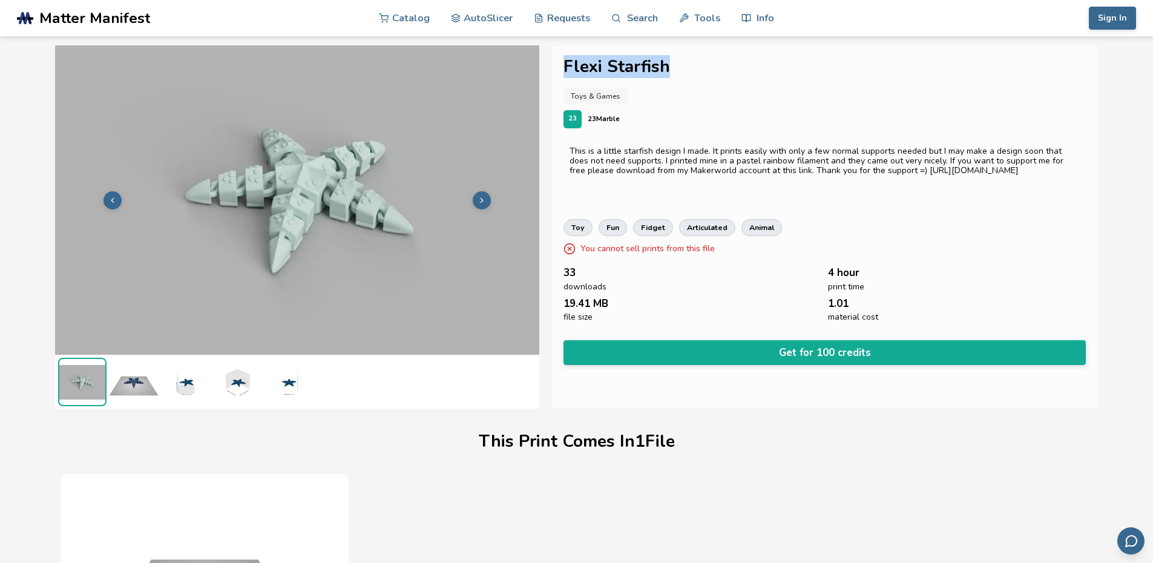
drag, startPoint x: 563, startPoint y: 67, endPoint x: 699, endPoint y: 66, distance: 135.6
click at [706, 65] on h1 "Flexi Starfish" at bounding box center [824, 66] width 523 height 19
copy h1 "Flexi Starfish"
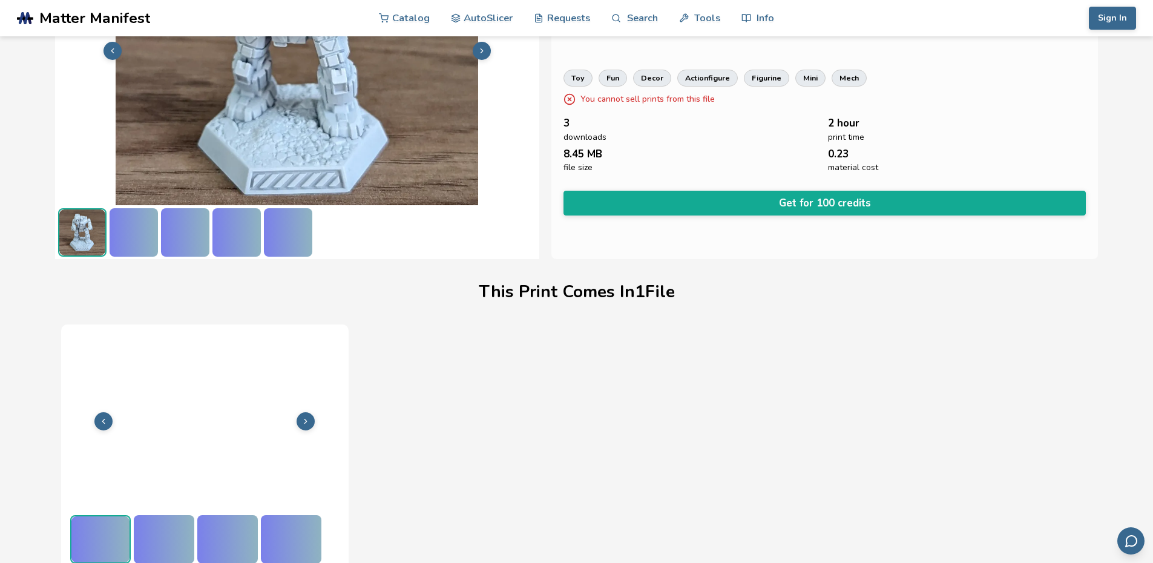
scroll to position [150, 0]
